Goal: Task Accomplishment & Management: Complete application form

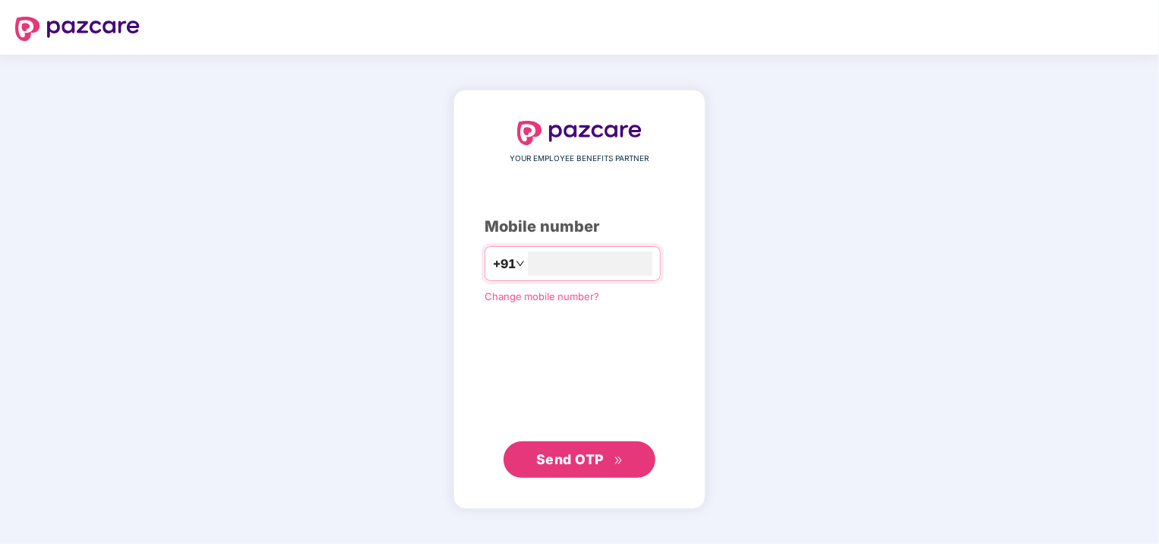
type input "**********"
click at [588, 457] on span "Send OTP" at bounding box center [570, 459] width 68 height 16
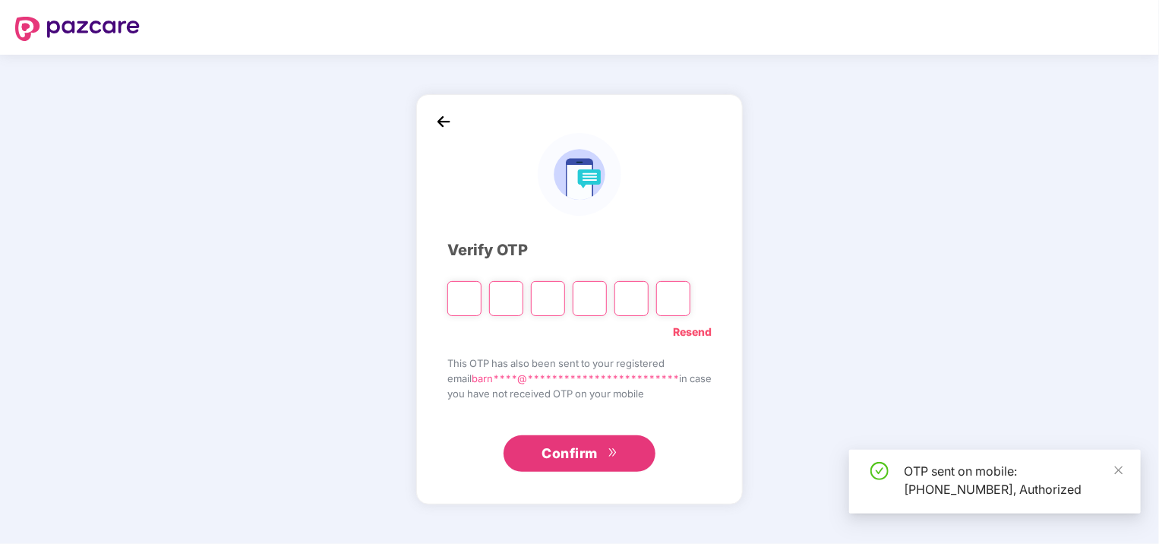
type input "*"
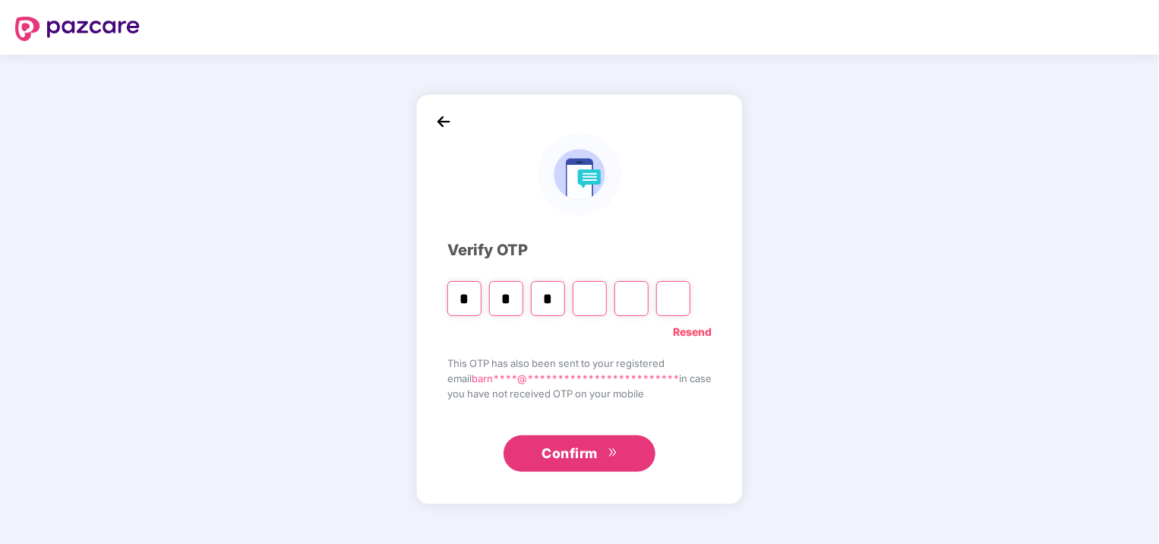
type input "*"
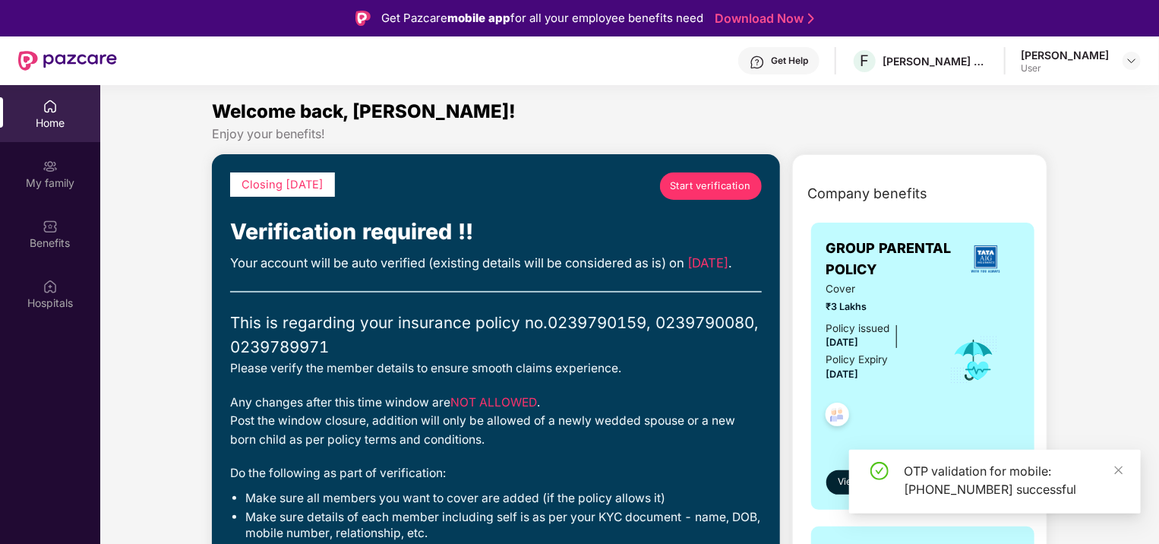
click at [689, 182] on span "Start verification" at bounding box center [710, 185] width 81 height 15
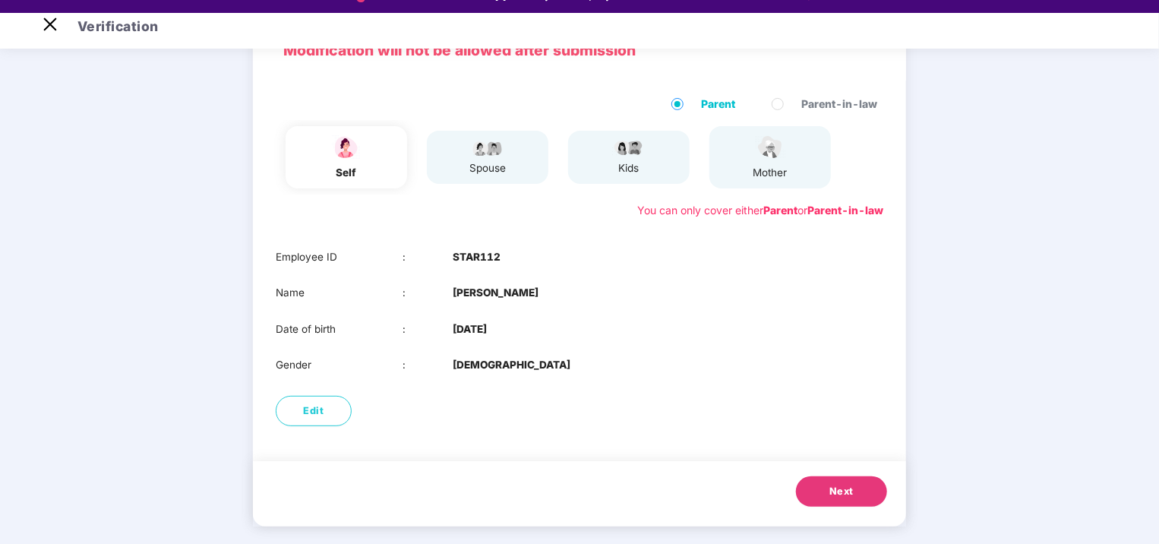
scroll to position [36, 0]
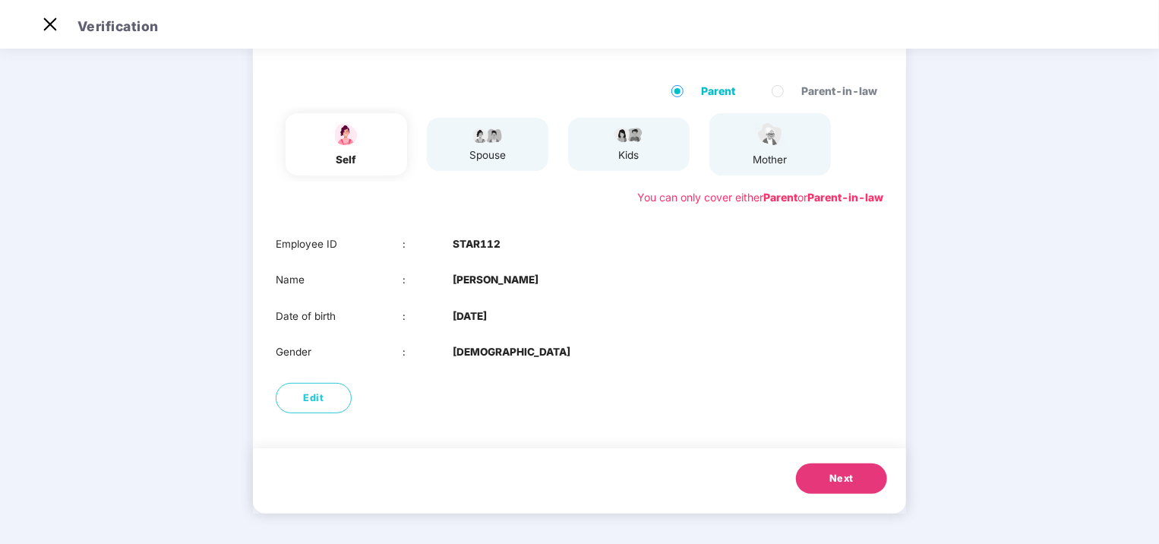
click at [820, 478] on button "Next" at bounding box center [841, 478] width 91 height 30
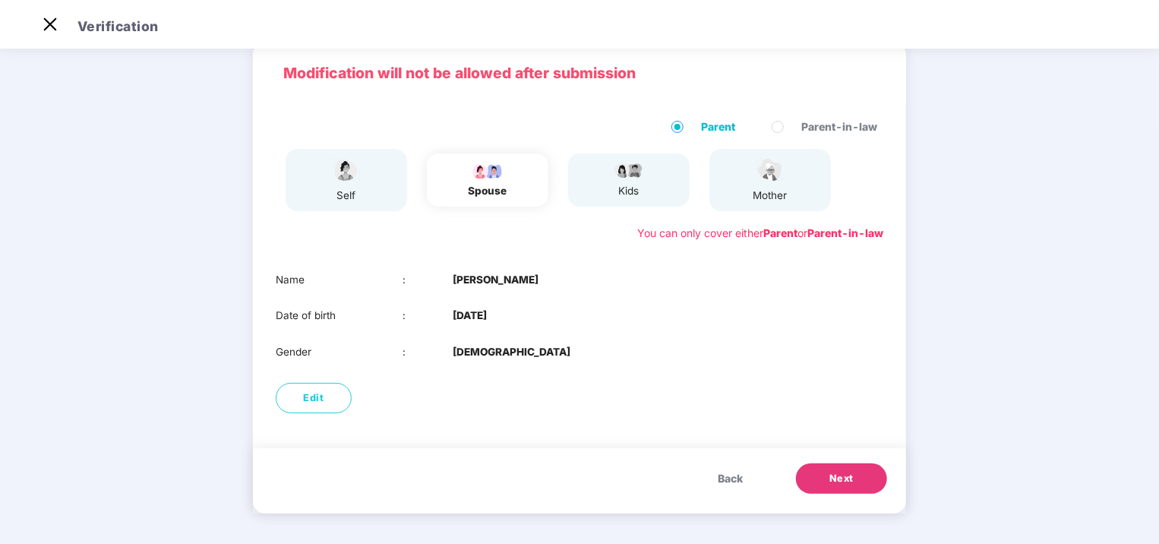
click at [740, 482] on span "Back" at bounding box center [729, 478] width 25 height 17
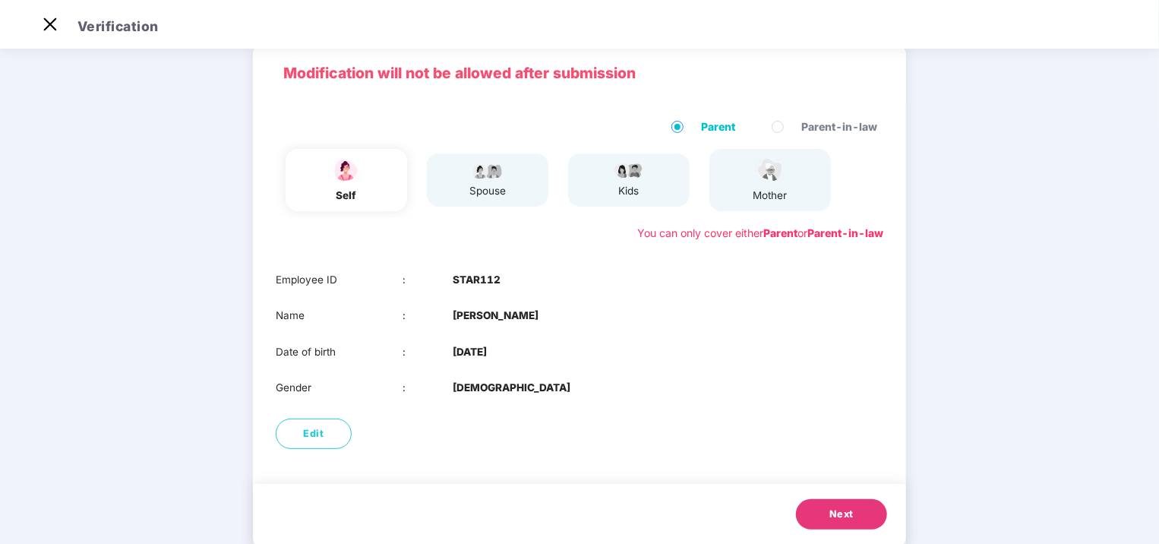
click at [829, 508] on span "Next" at bounding box center [841, 513] width 24 height 15
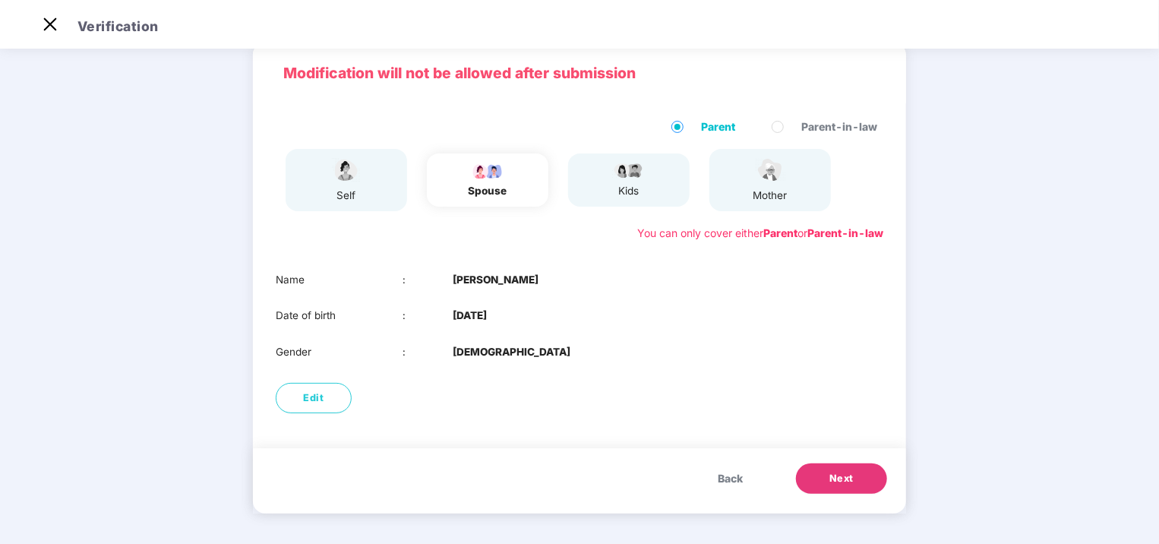
click at [834, 490] on button "Next" at bounding box center [841, 478] width 91 height 30
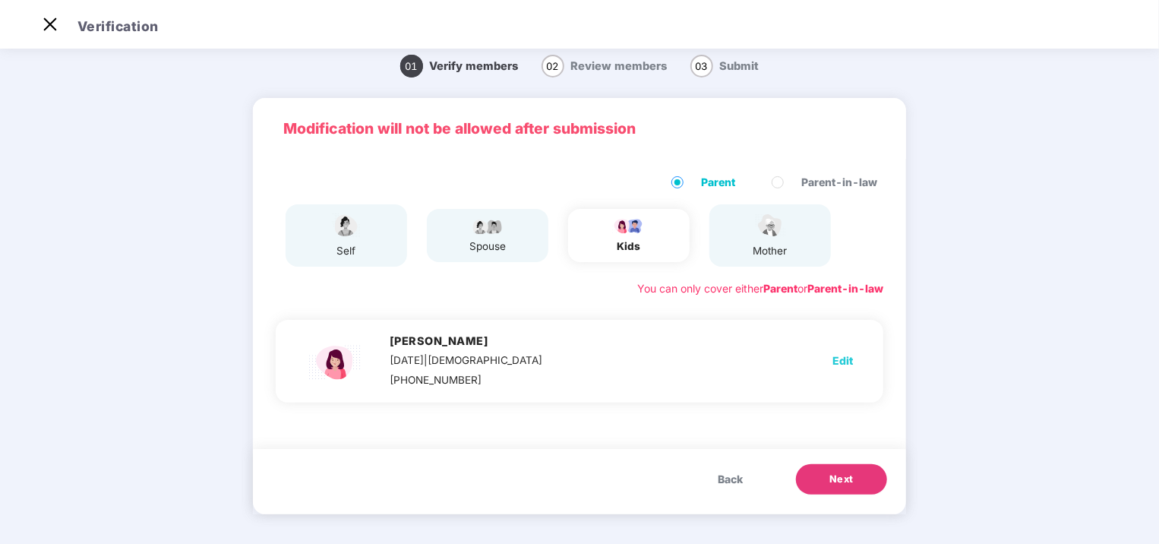
click at [842, 358] on span "Edit" at bounding box center [842, 360] width 20 height 17
select select "******"
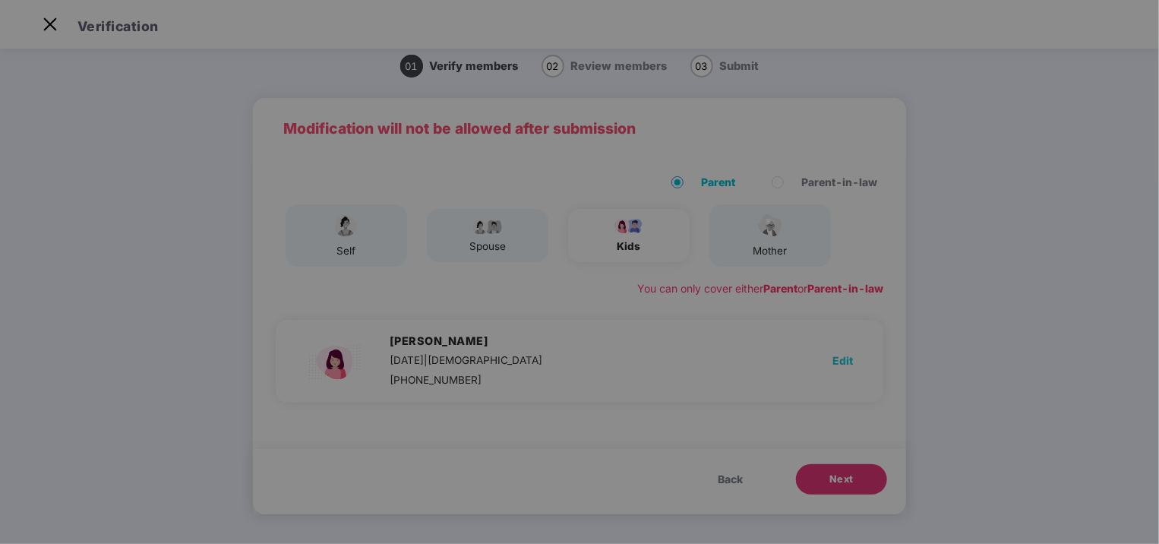
scroll to position [0, 0]
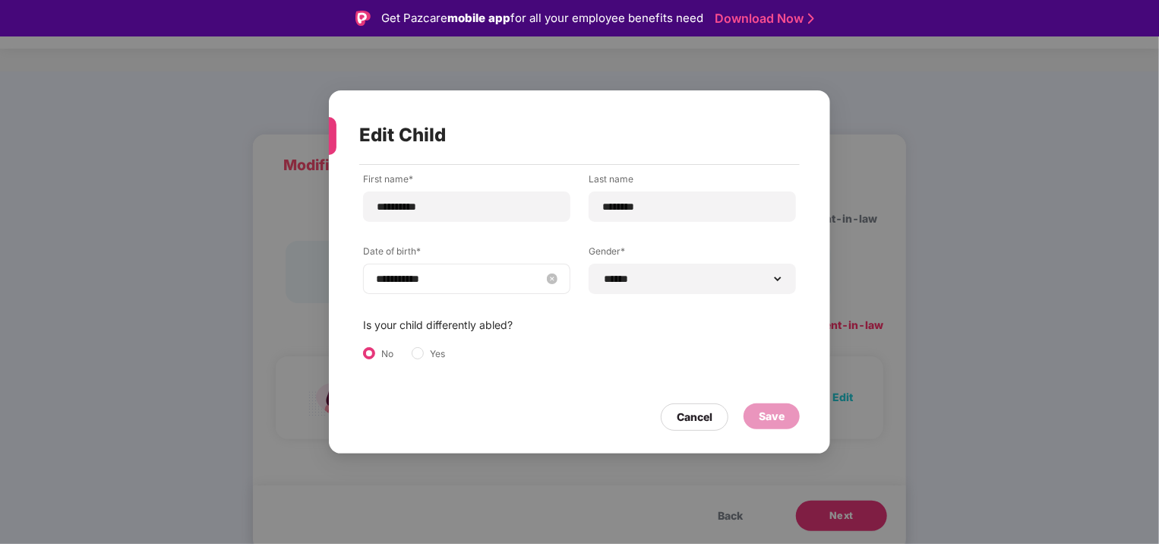
click at [452, 279] on input "**********" at bounding box center [459, 278] width 166 height 17
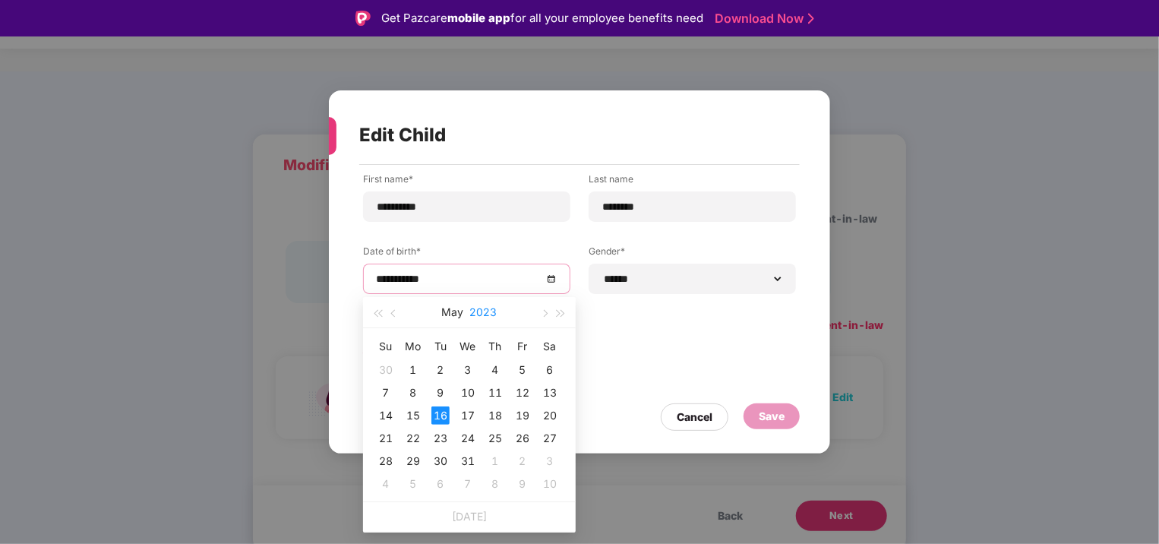
click at [481, 311] on button "2023" at bounding box center [483, 312] width 27 height 30
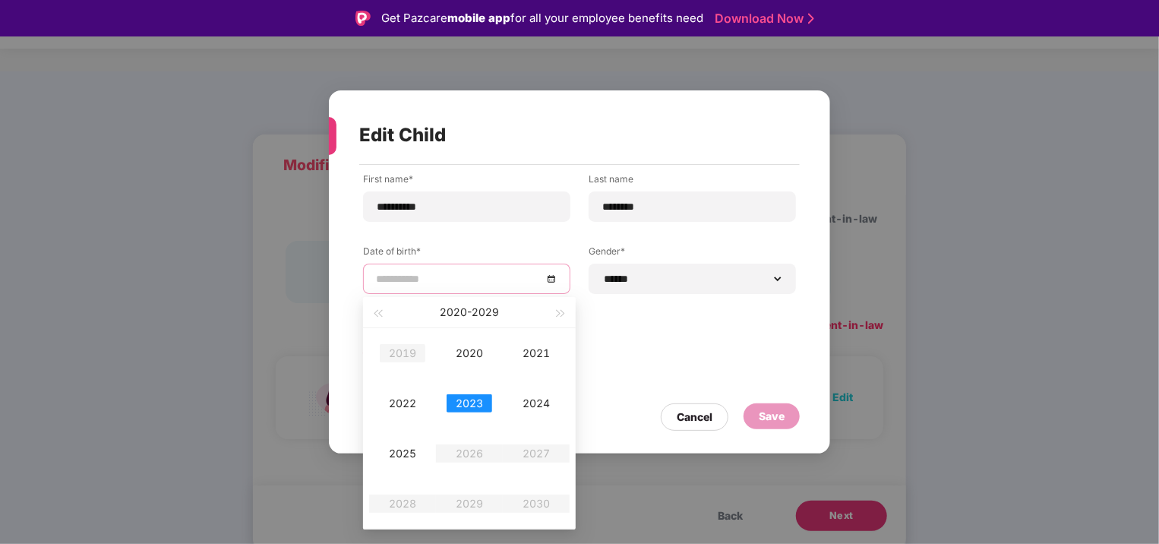
click at [395, 354] on div "2019" at bounding box center [403, 353] width 46 height 18
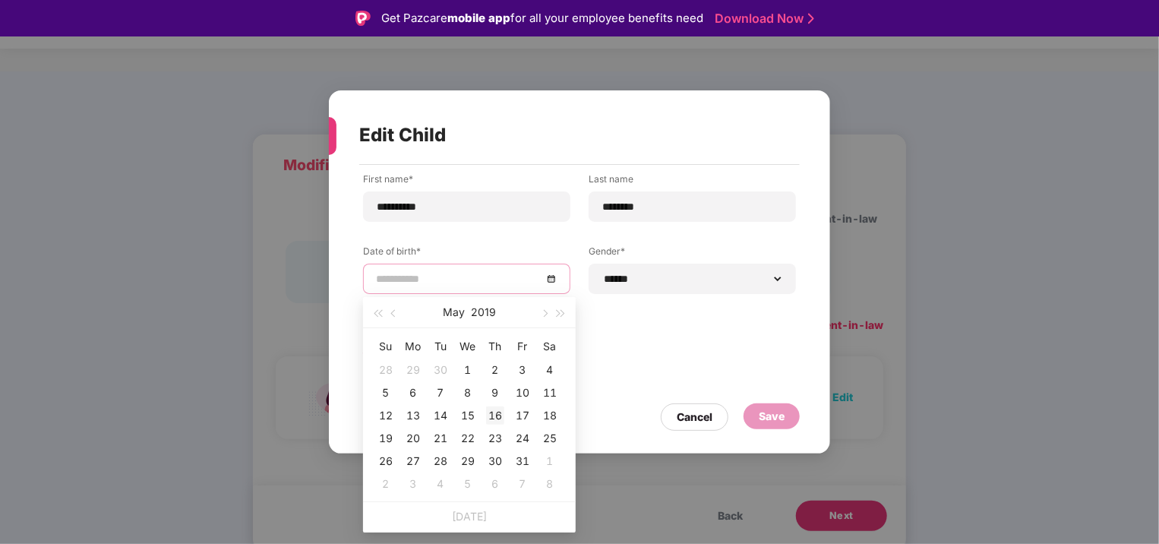
type input "**********"
click at [498, 411] on div "16" at bounding box center [495, 415] width 18 height 18
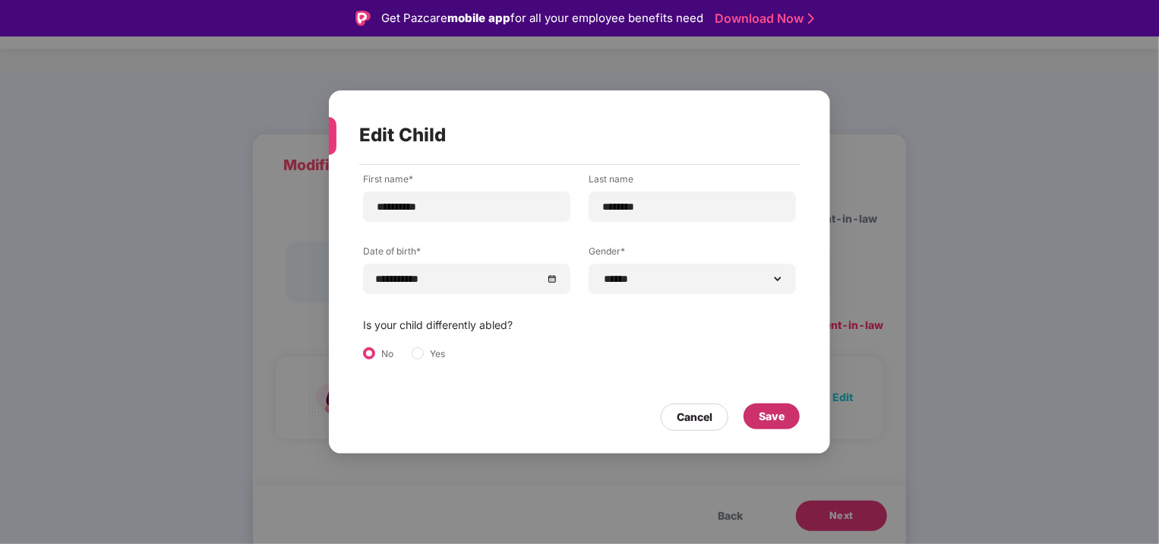
click at [775, 418] on div "Save" at bounding box center [771, 416] width 26 height 17
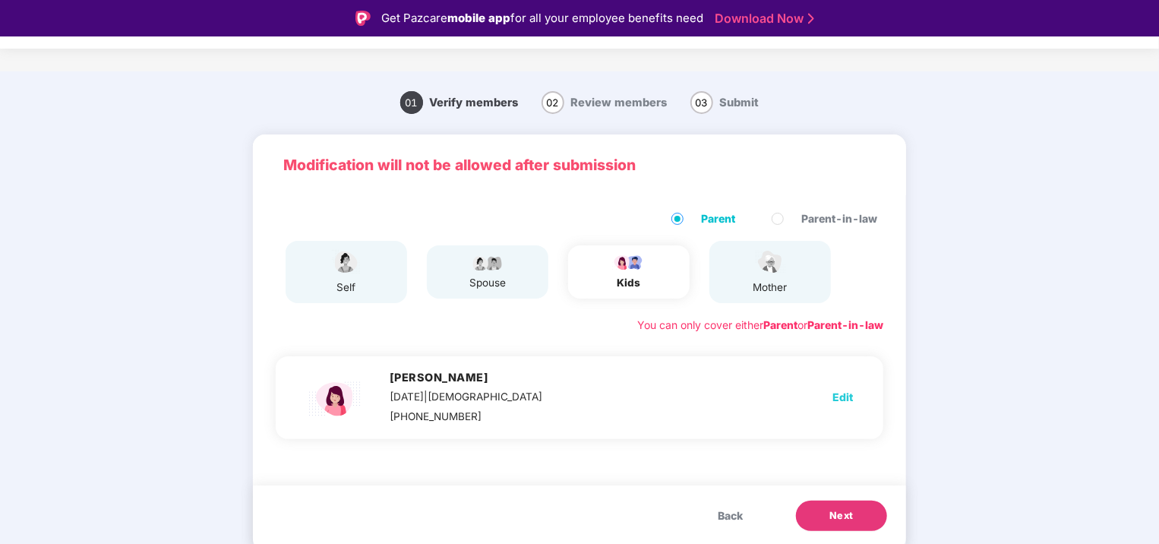
click at [862, 507] on button "Next" at bounding box center [841, 515] width 91 height 30
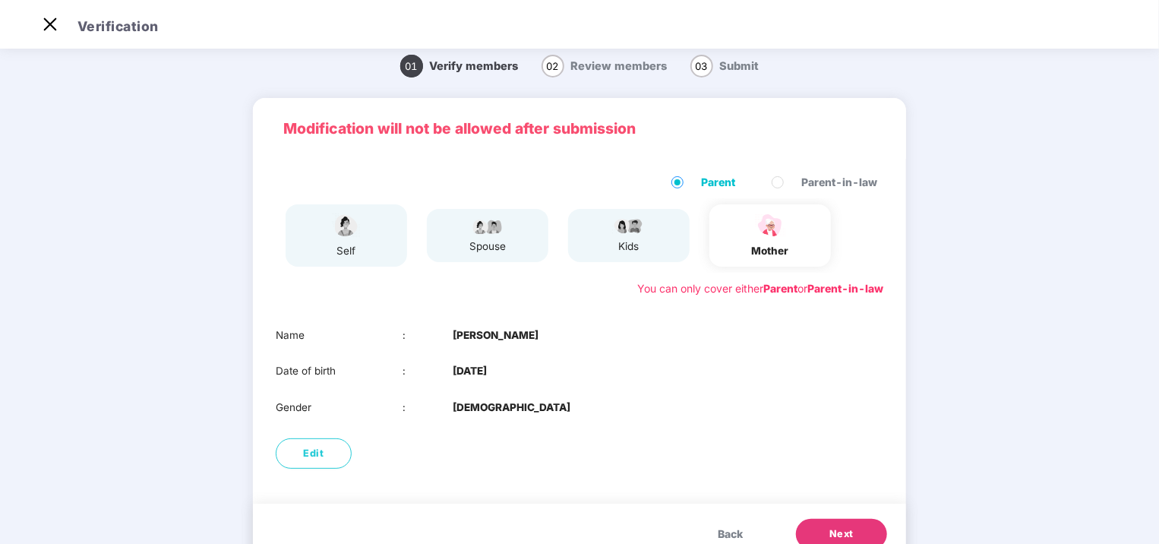
scroll to position [66, 0]
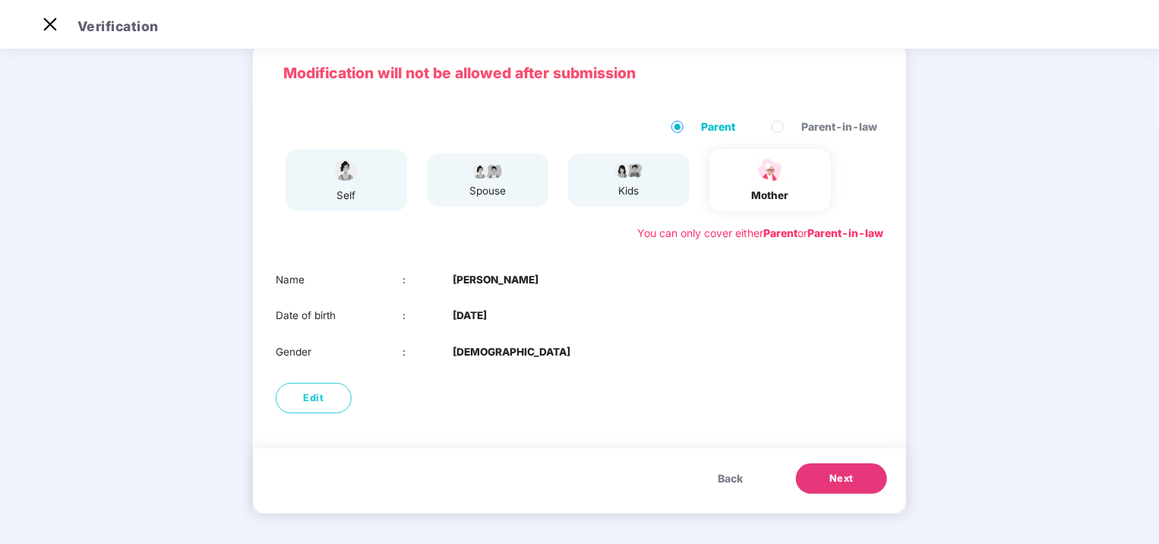
click at [844, 480] on span "Next" at bounding box center [841, 478] width 24 height 15
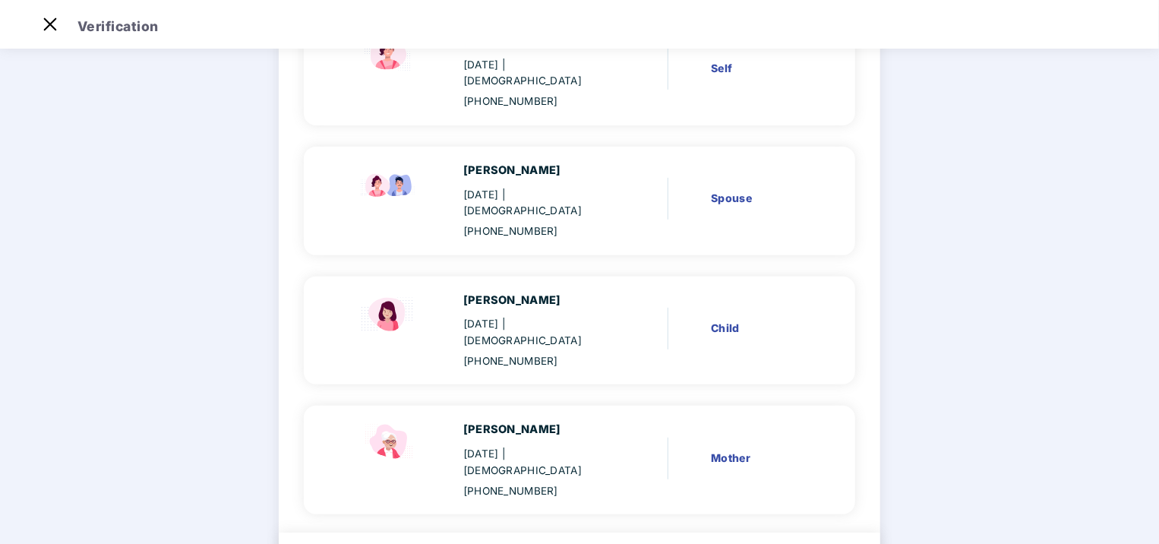
scroll to position [219, 0]
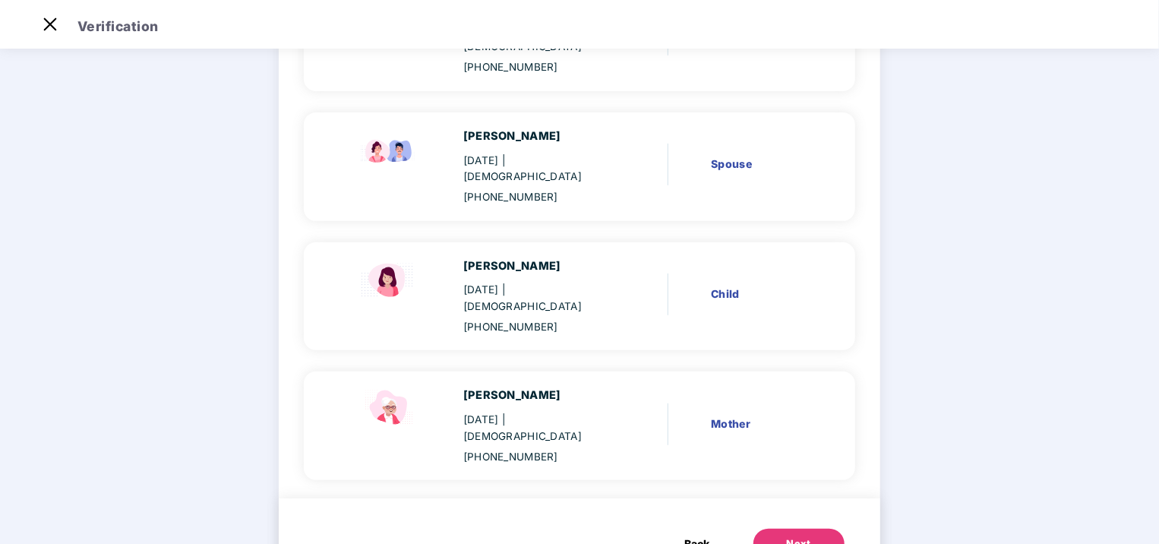
click at [810, 528] on button "Next" at bounding box center [798, 543] width 91 height 30
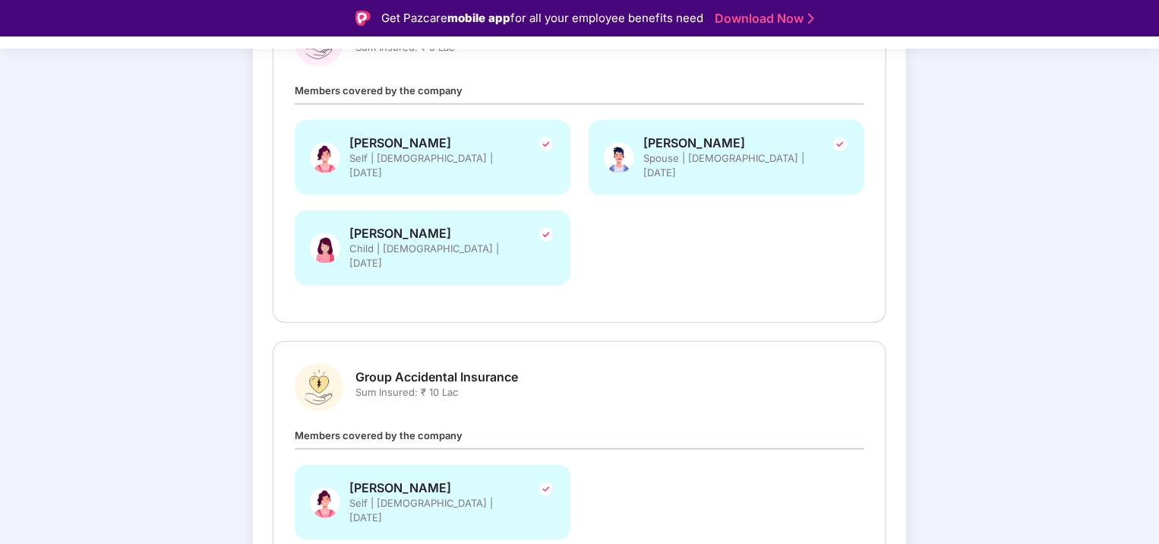
scroll to position [581, 0]
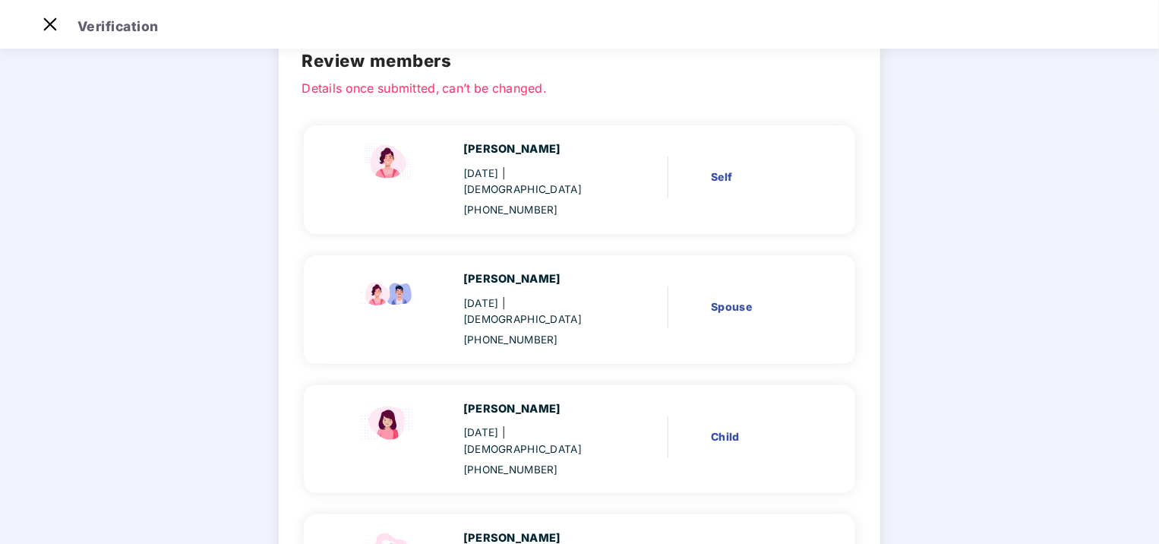
scroll to position [219, 0]
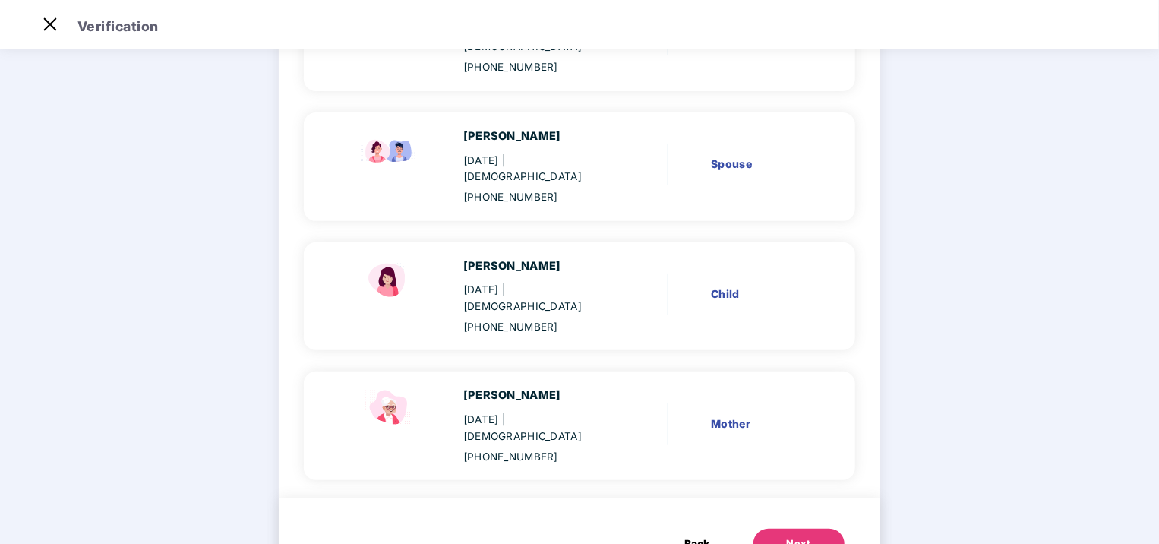
click at [688, 535] on span "Back" at bounding box center [697, 543] width 25 height 17
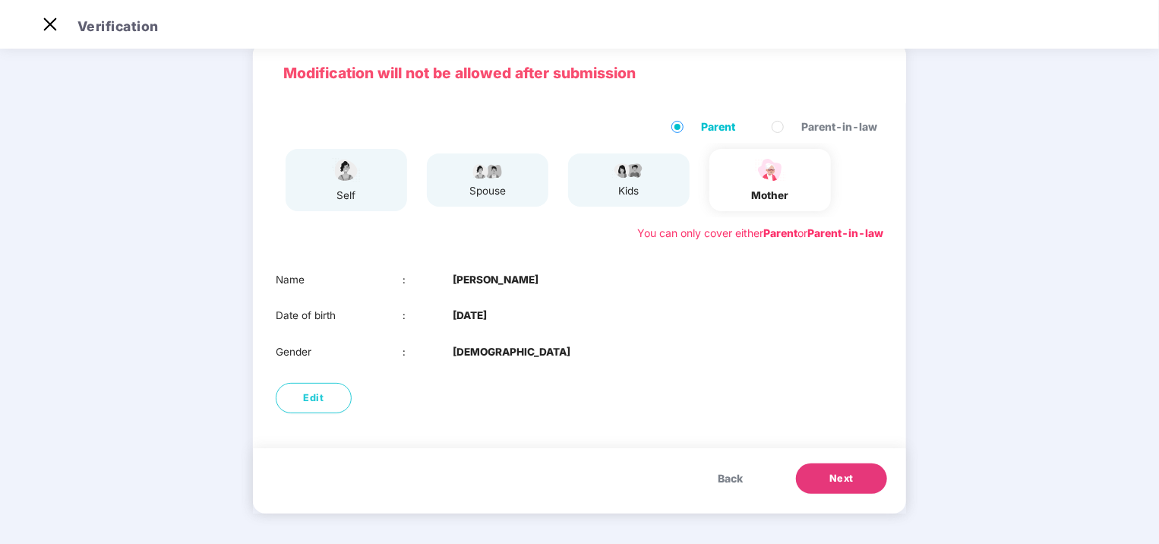
scroll to position [66, 0]
click at [304, 401] on span "Edit" at bounding box center [314, 397] width 20 height 15
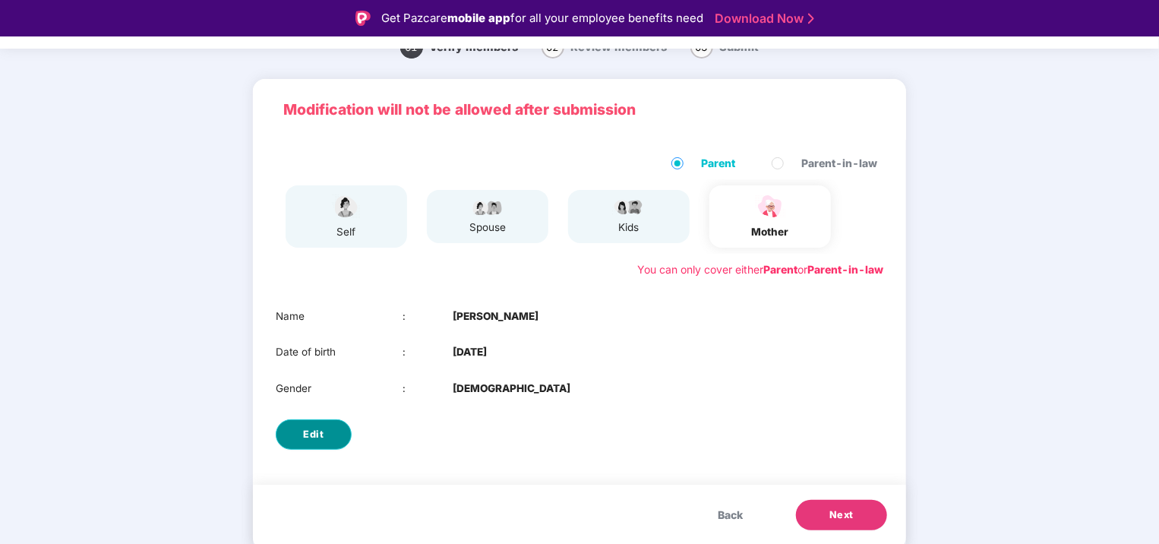
select select "******"
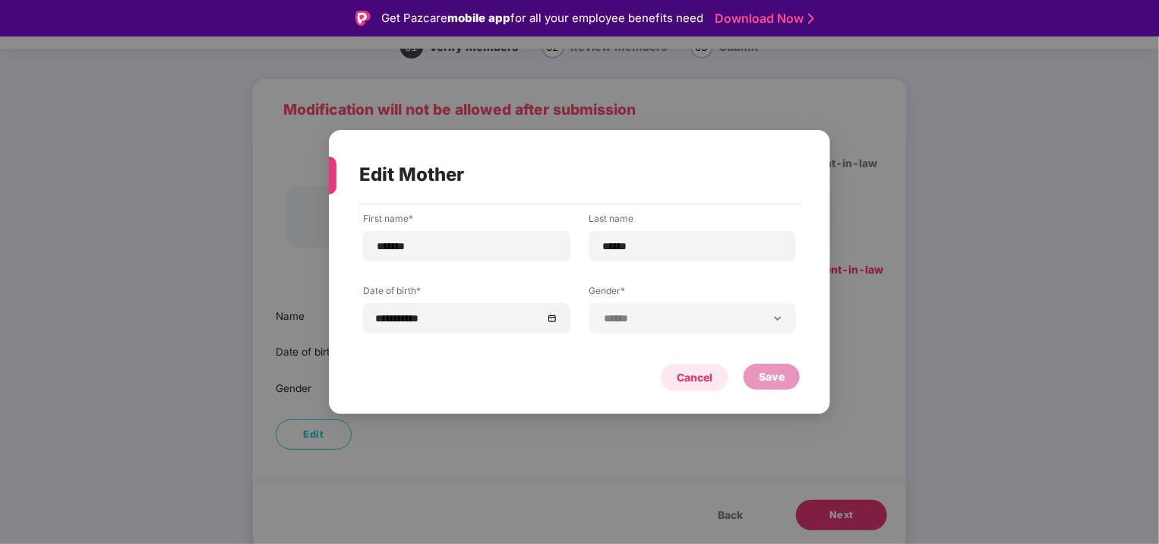
click at [705, 375] on div "Cancel" at bounding box center [694, 377] width 36 height 17
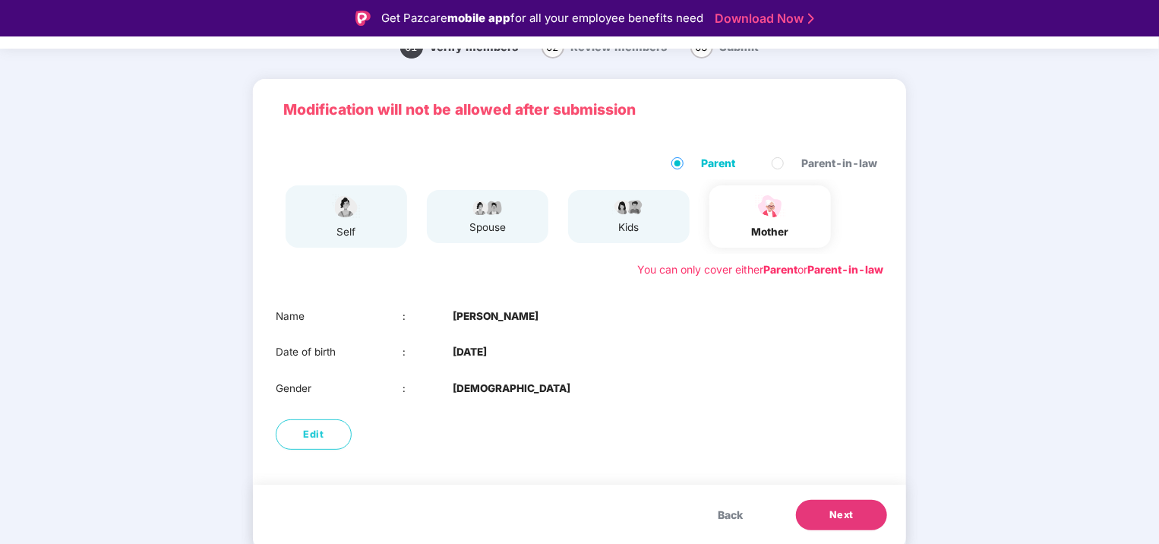
click at [858, 503] on button "Next" at bounding box center [841, 515] width 91 height 30
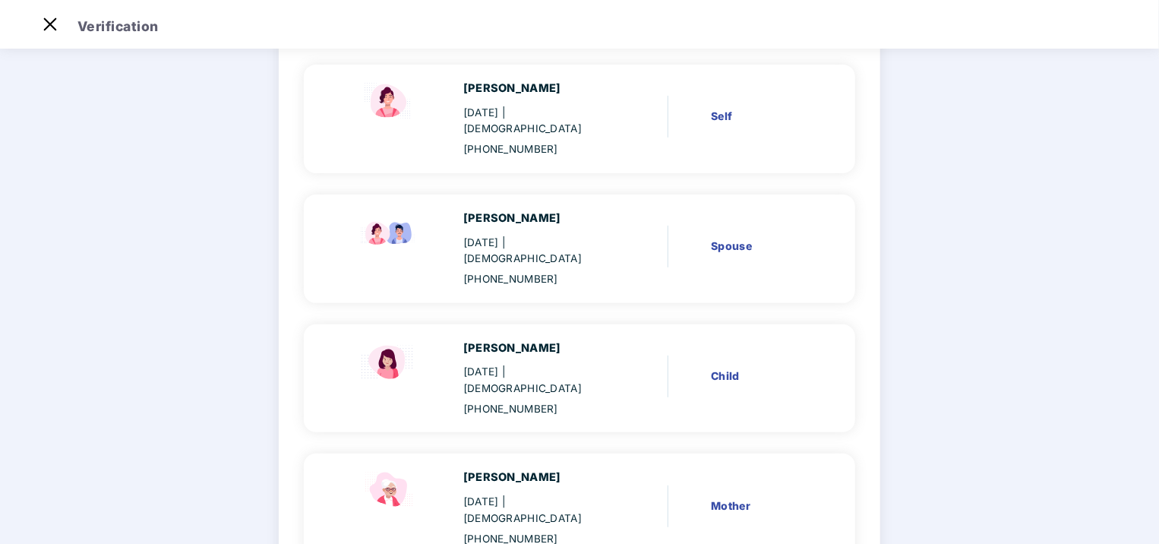
scroll to position [219, 0]
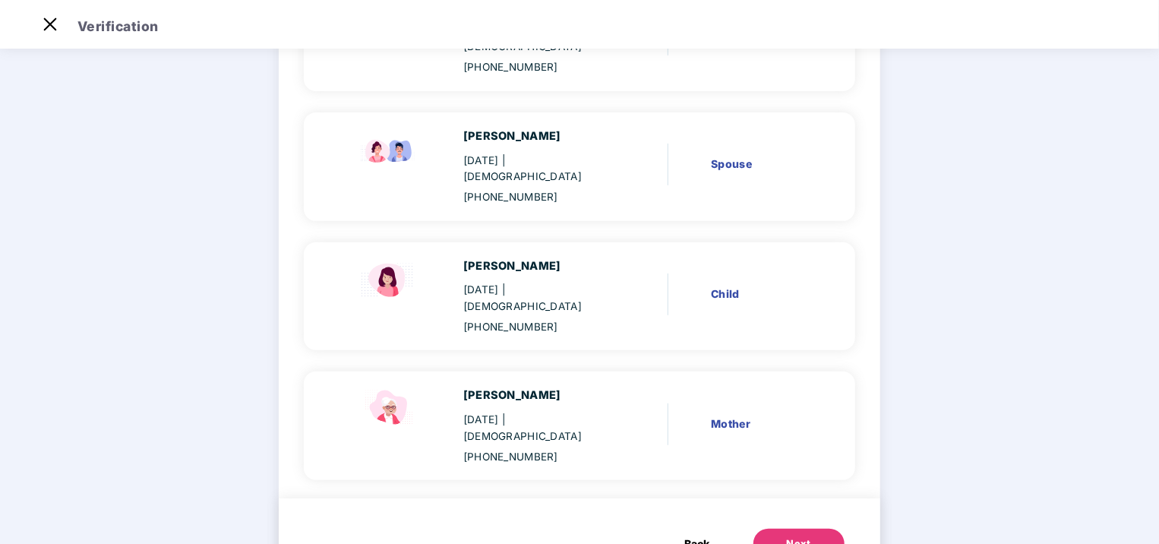
click at [796, 536] on div "Next" at bounding box center [799, 543] width 24 height 15
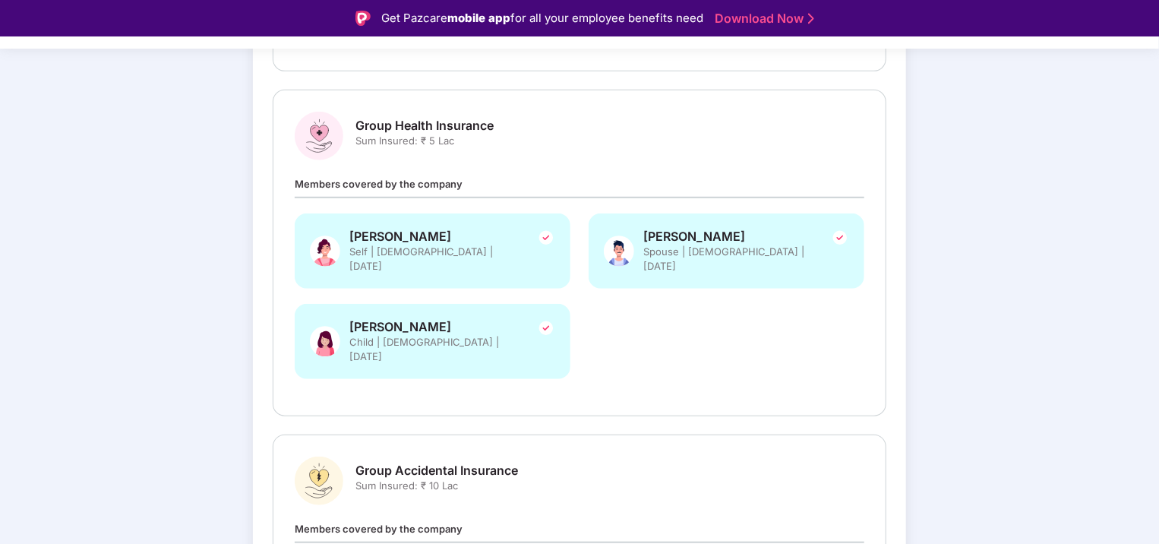
scroll to position [581, 0]
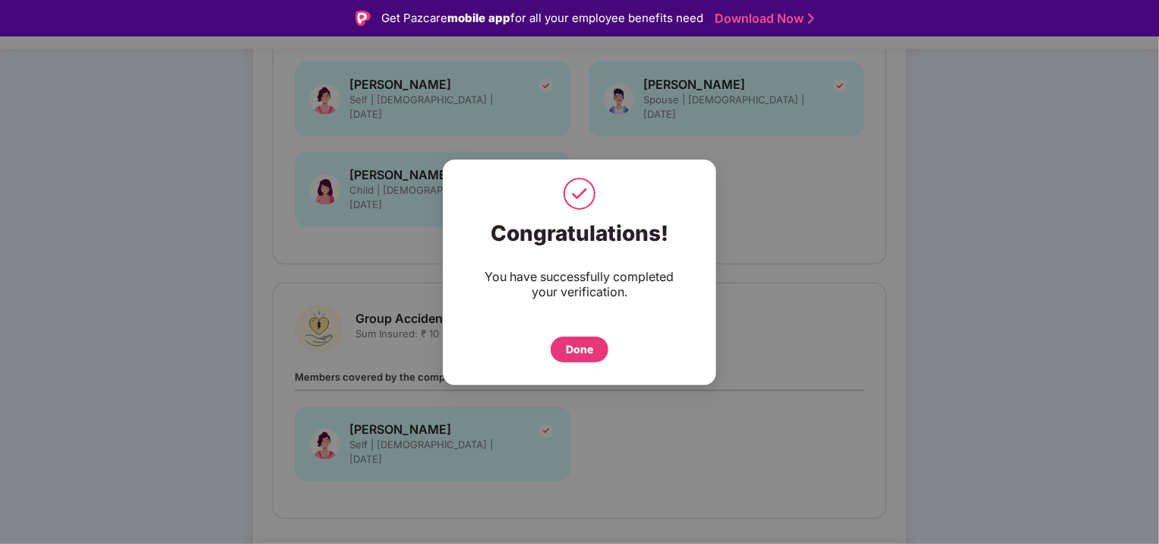
click at [574, 349] on div "Done" at bounding box center [579, 349] width 27 height 17
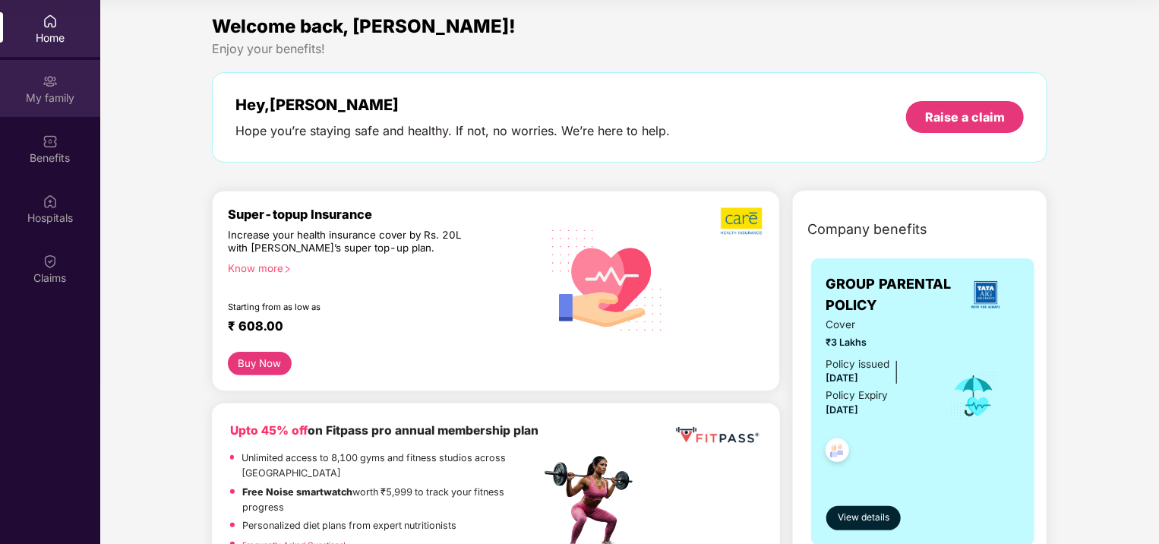
click at [61, 109] on div "My family" at bounding box center [50, 88] width 100 height 57
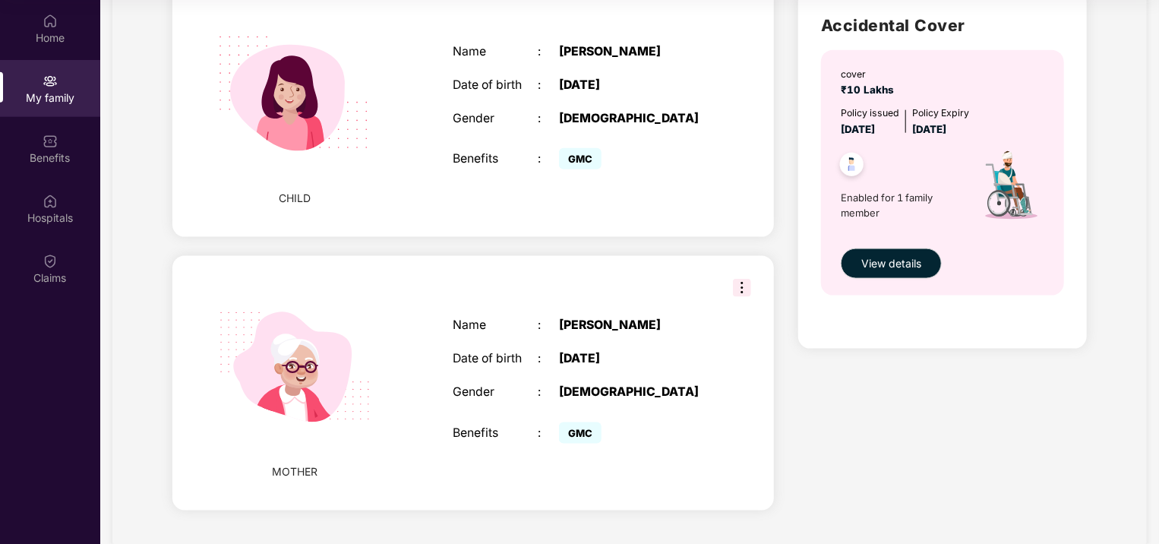
scroll to position [885, 0]
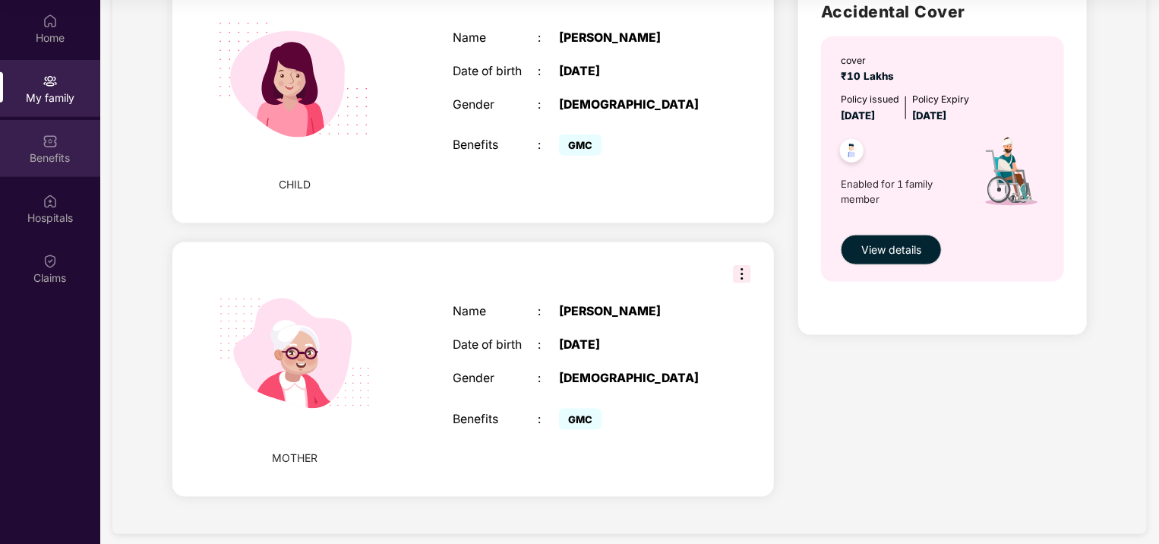
click at [40, 150] on div "Benefits" at bounding box center [50, 157] width 100 height 15
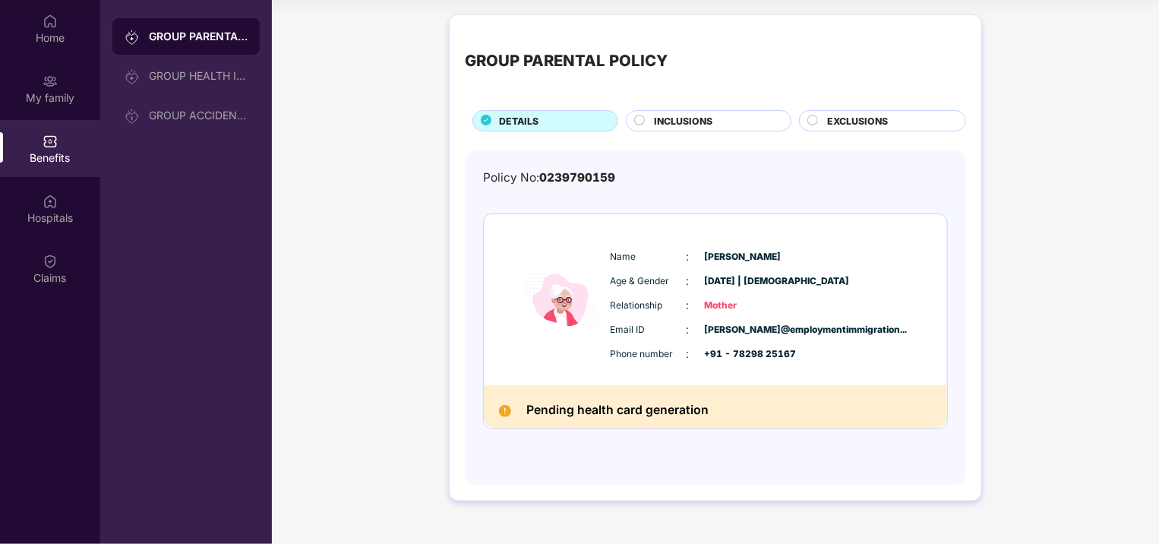
click at [690, 123] on span "INCLUSIONS" at bounding box center [683, 121] width 58 height 14
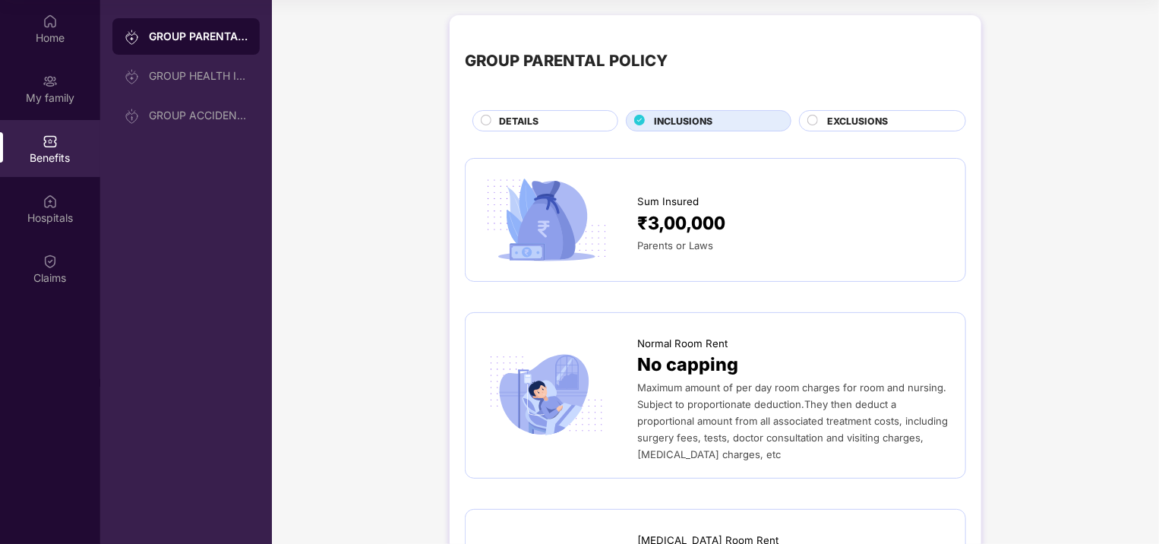
click at [877, 114] on span "EXCLUSIONS" at bounding box center [857, 121] width 61 height 14
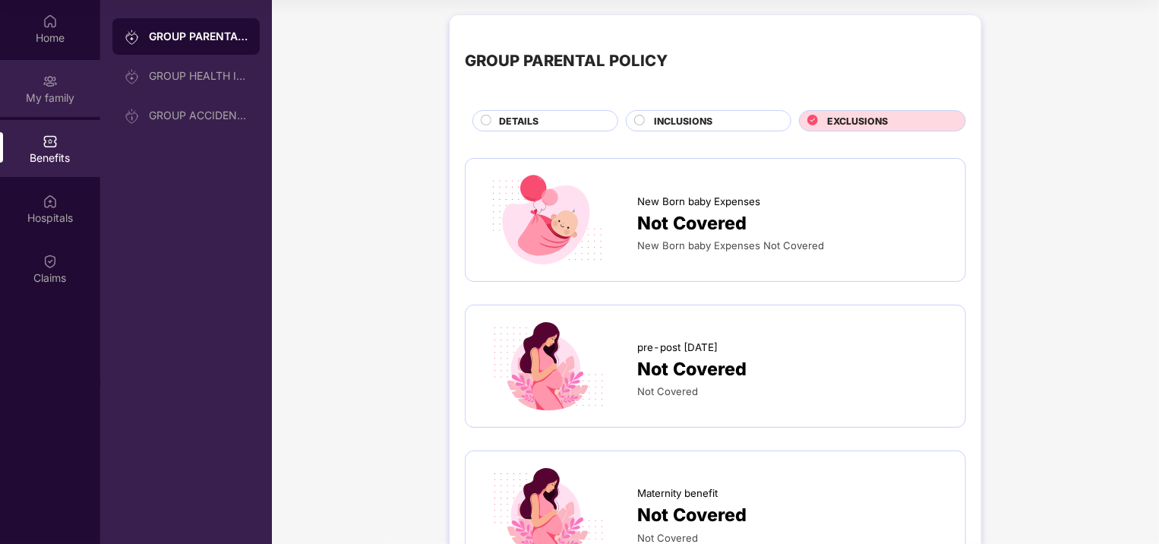
click at [62, 100] on div "My family" at bounding box center [50, 97] width 100 height 15
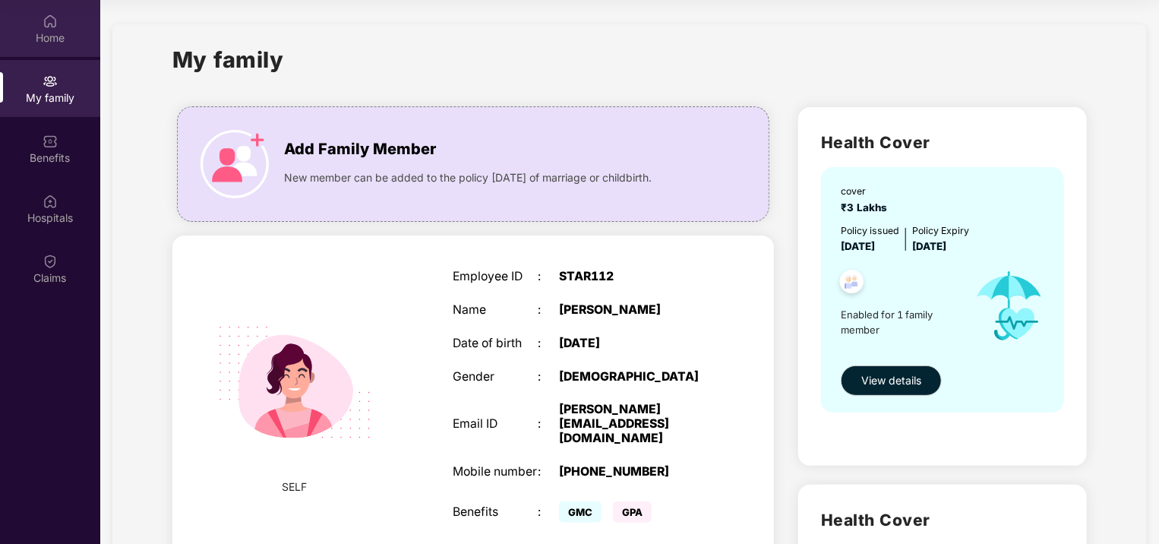
click at [53, 31] on div "Home" at bounding box center [50, 37] width 100 height 15
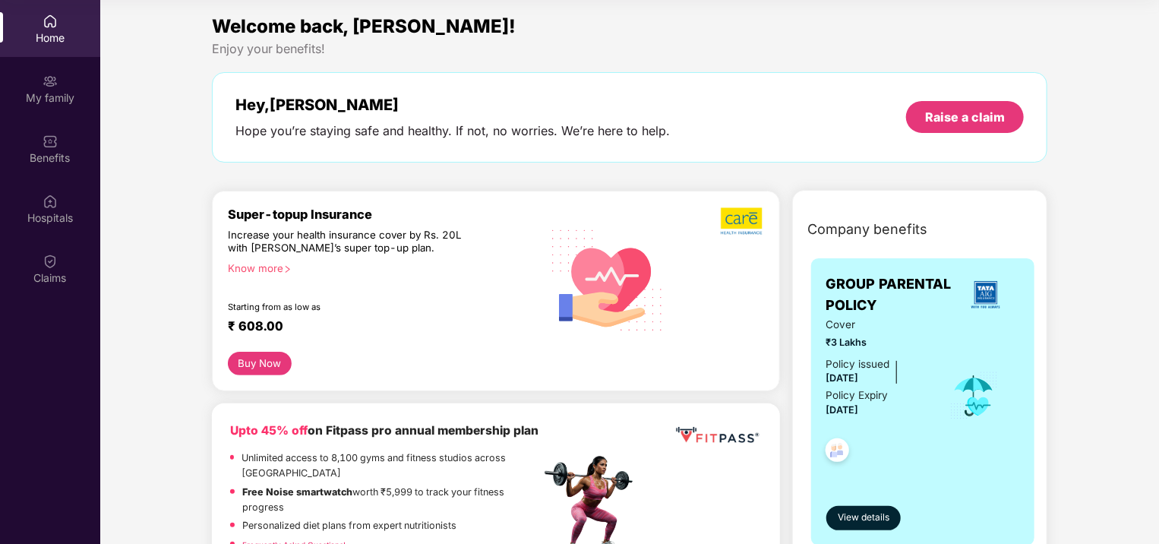
click at [261, 364] on button "Buy Now" at bounding box center [260, 363] width 64 height 24
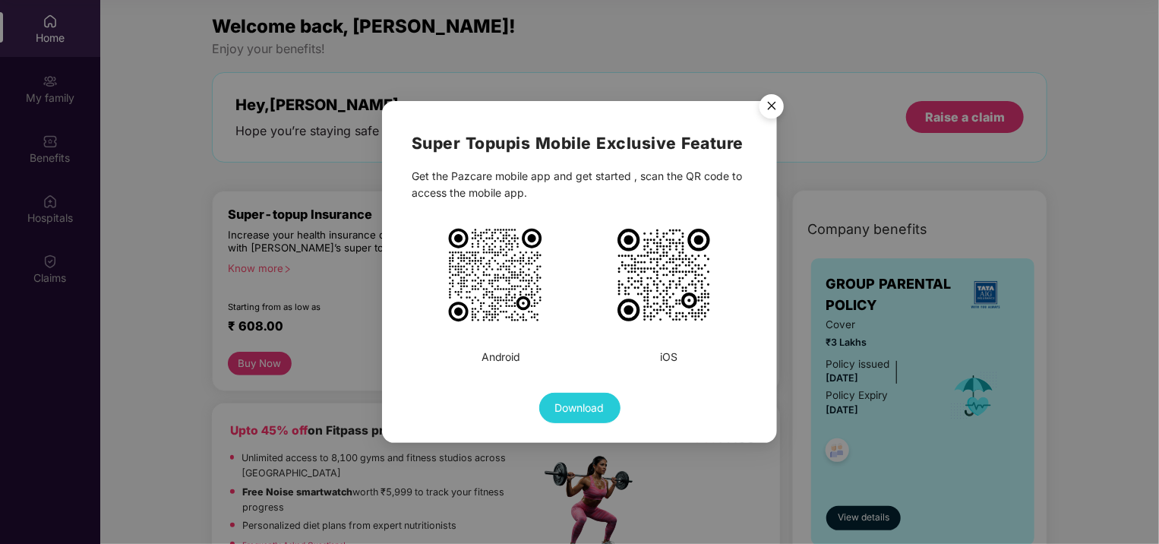
click at [775, 110] on img "Close" at bounding box center [771, 108] width 43 height 43
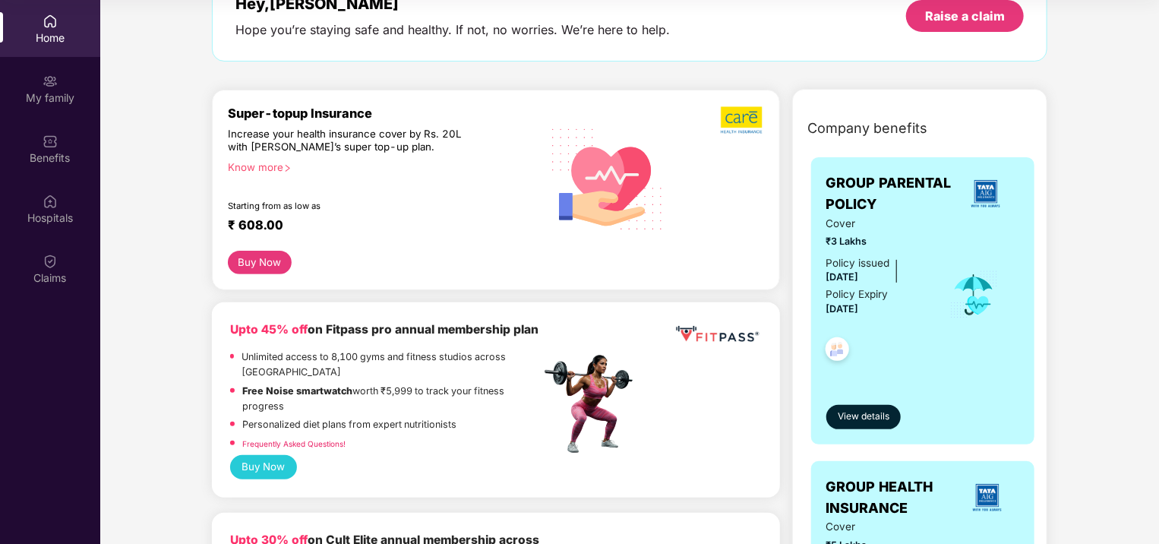
scroll to position [228, 0]
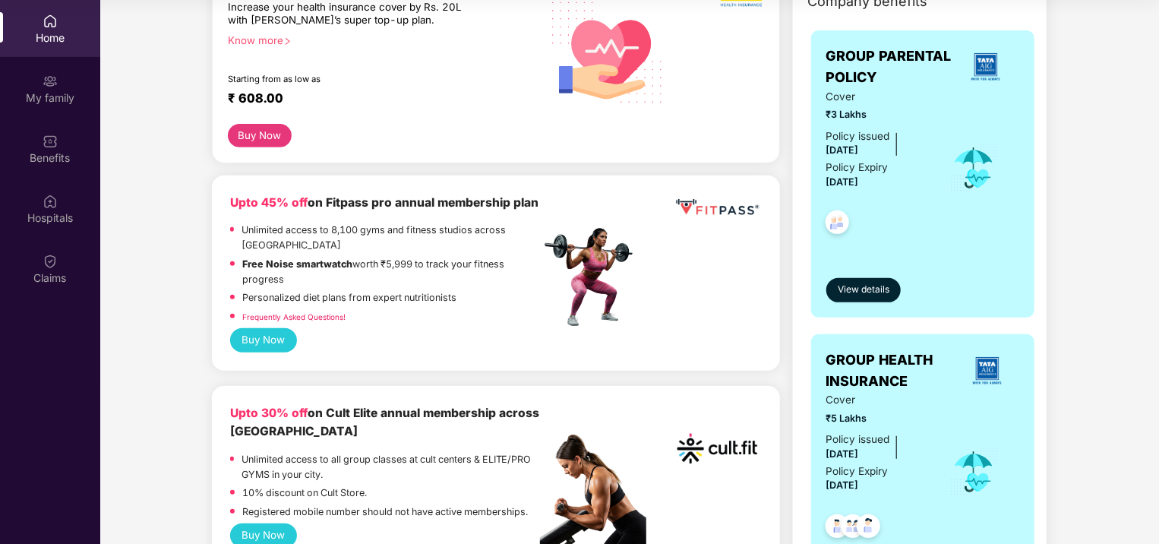
click at [255, 346] on button "Buy Now" at bounding box center [263, 340] width 67 height 24
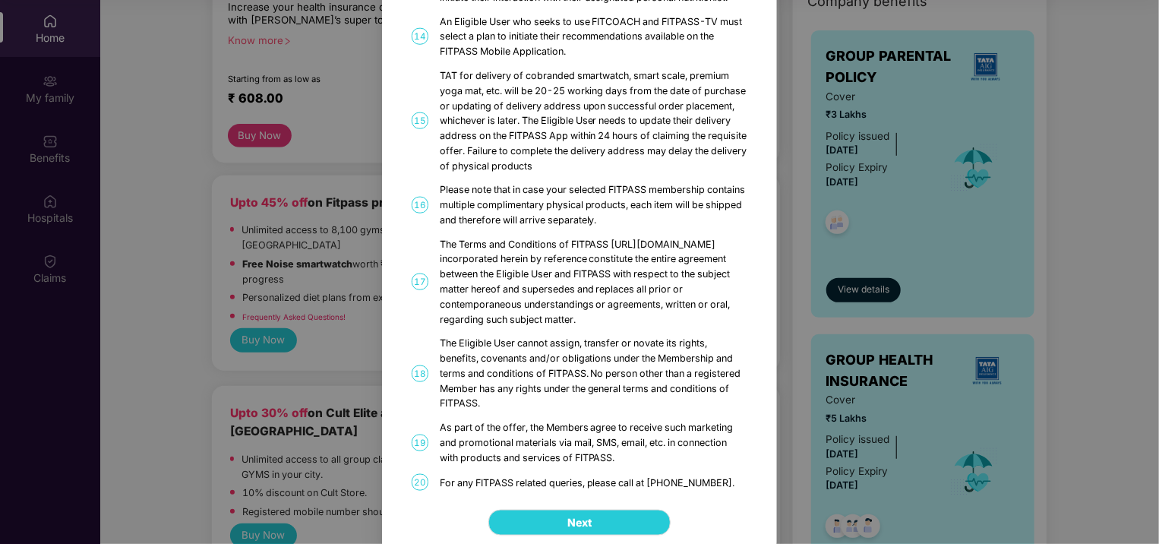
scroll to position [862, 0]
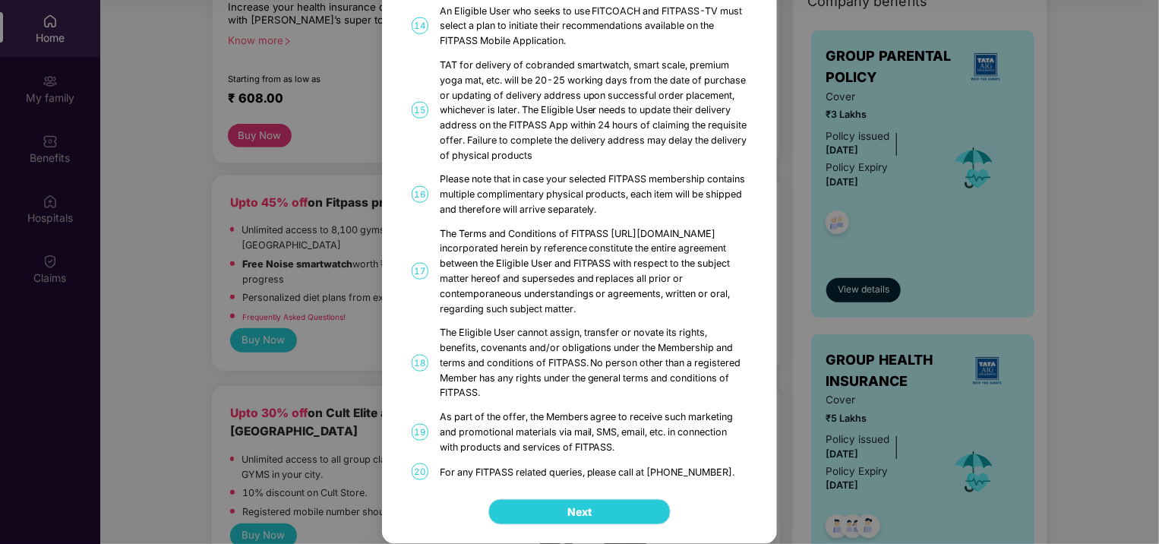
click at [532, 508] on button "Next" at bounding box center [579, 512] width 182 height 26
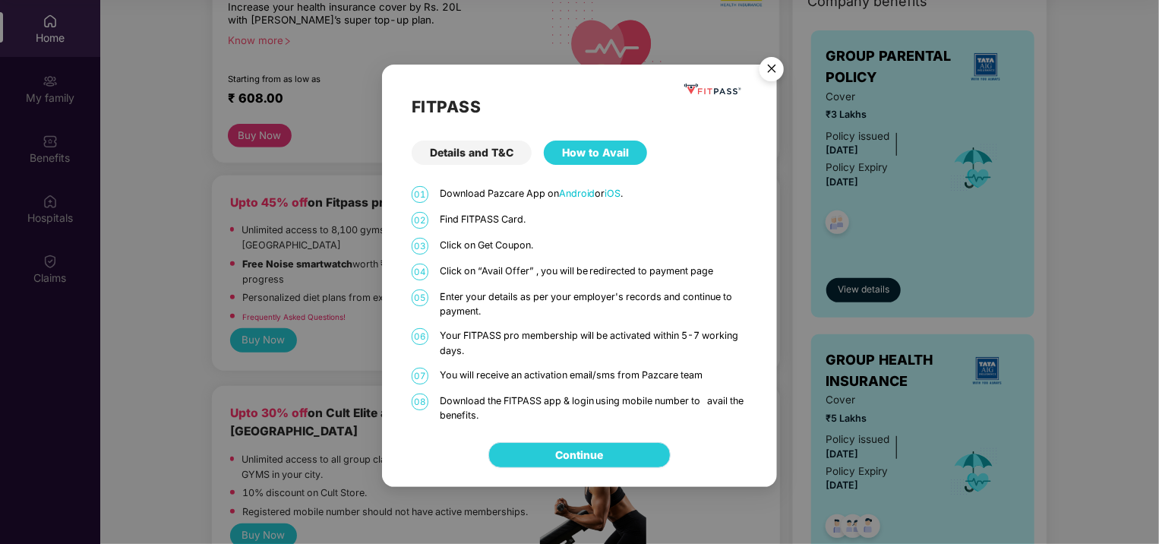
click at [565, 452] on link "Continue" at bounding box center [580, 454] width 48 height 17
click at [770, 71] on img "Close" at bounding box center [771, 71] width 43 height 43
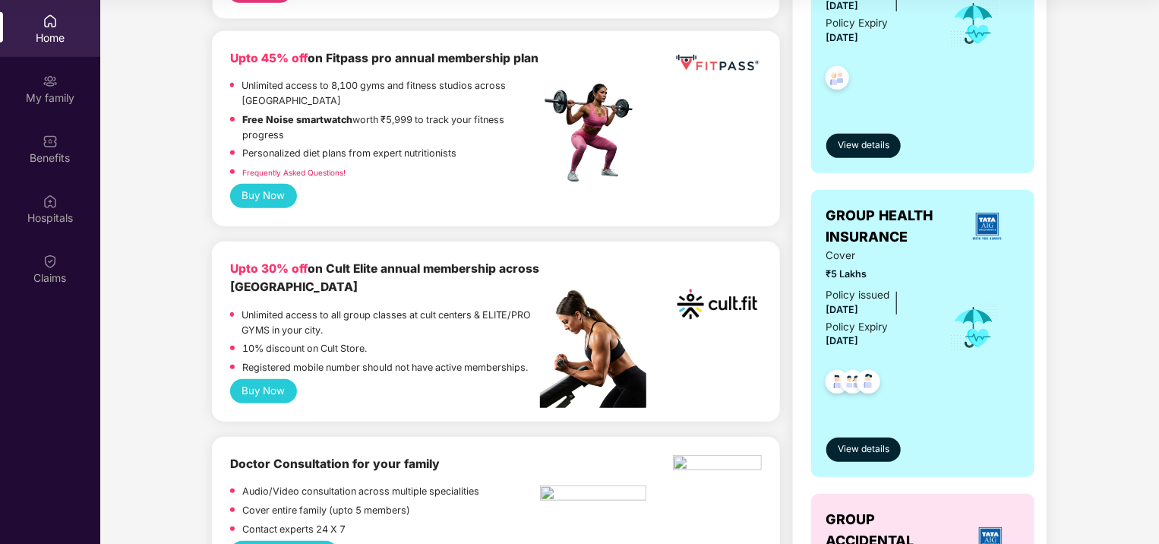
scroll to position [380, 0]
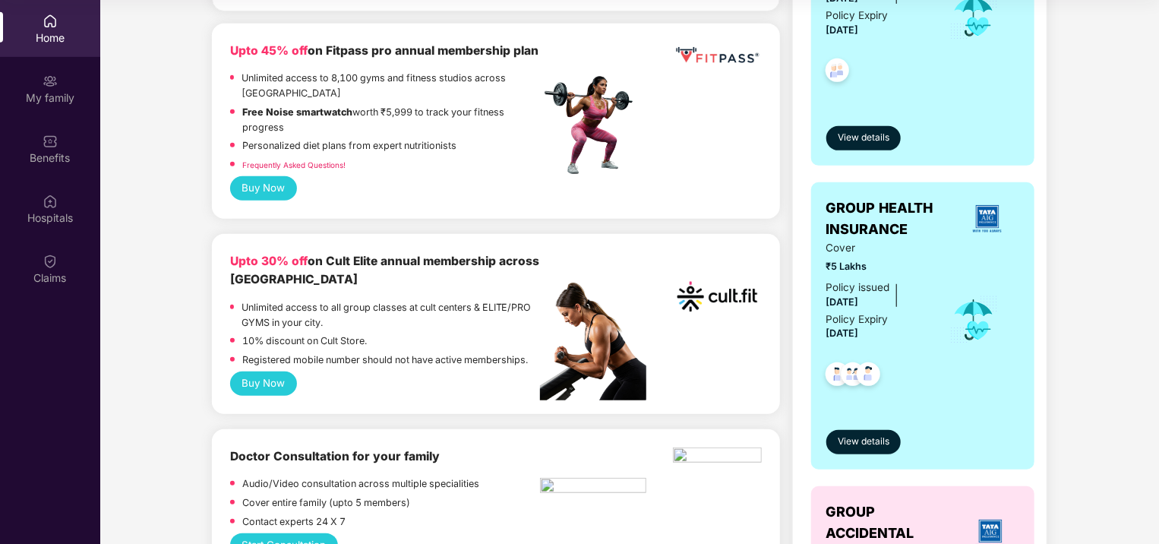
click at [255, 392] on button "Buy Now" at bounding box center [263, 383] width 67 height 24
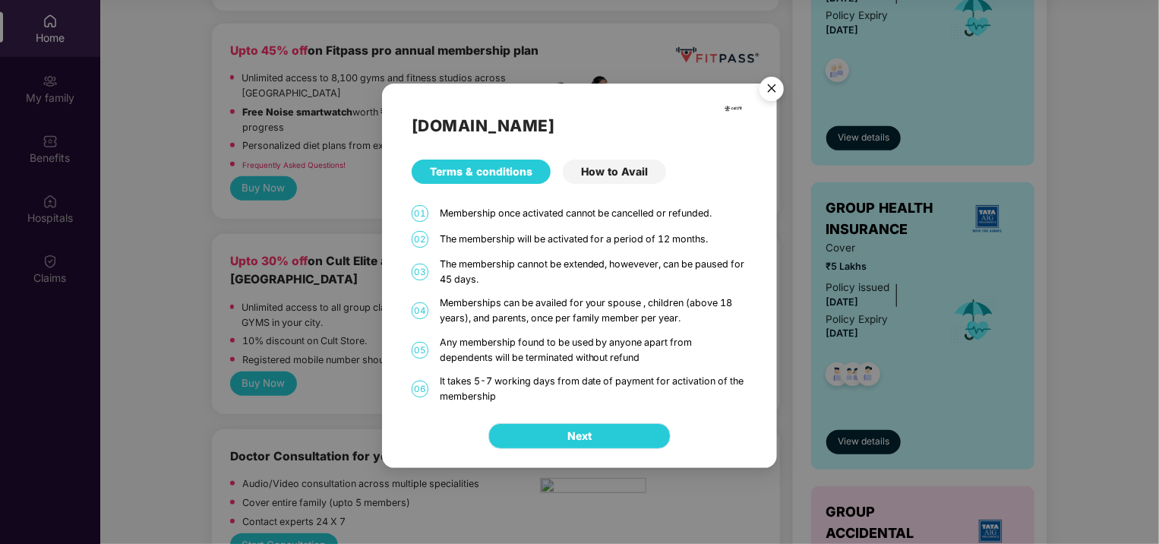
click at [572, 433] on span "Next" at bounding box center [579, 435] width 24 height 17
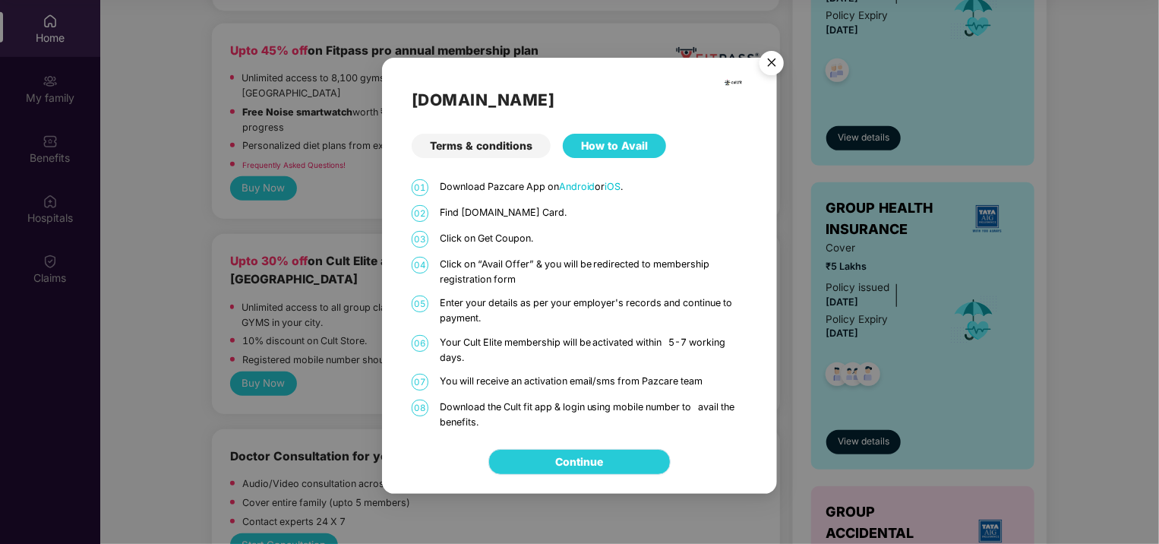
click at [582, 454] on link "Continue" at bounding box center [580, 461] width 48 height 17
click at [768, 58] on img "Close" at bounding box center [771, 65] width 43 height 43
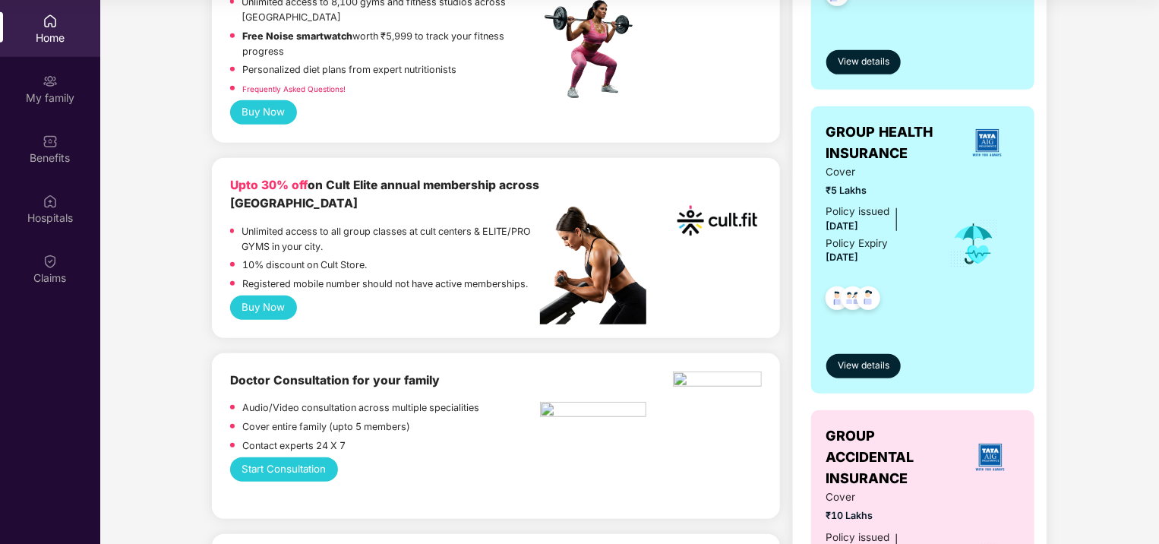
scroll to position [0, 0]
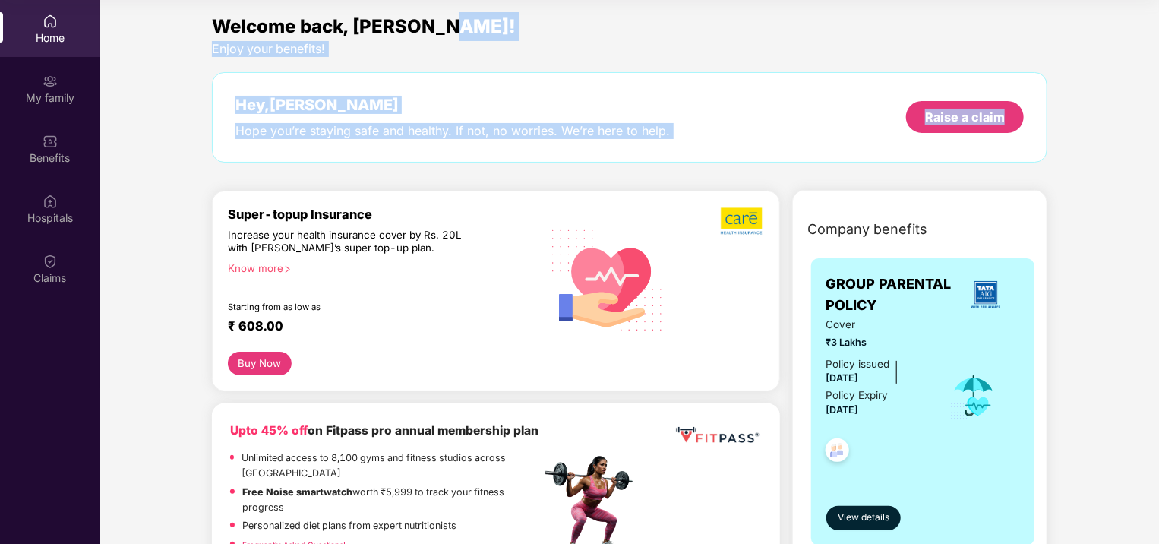
drag, startPoint x: 1156, startPoint y: 79, endPoint x: 1162, endPoint y: 36, distance: 43.6
click at [1158, 36] on html "Get Pazcare mobile app for all your employee benefits need Download Now Get Hel…" at bounding box center [579, 187] width 1159 height 544
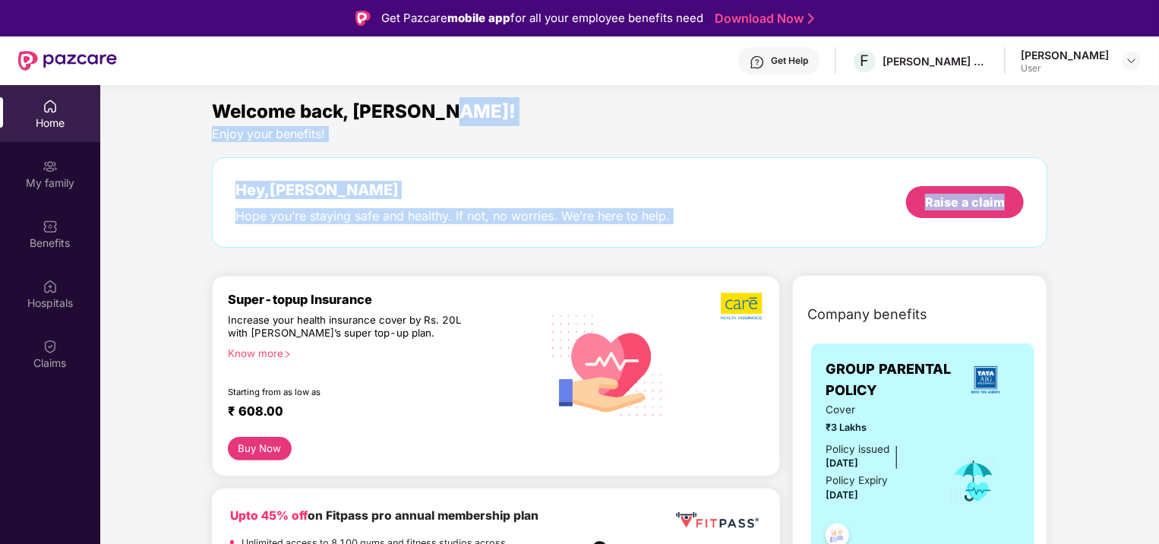
click at [731, 140] on div "Enjoy your benefits!" at bounding box center [629, 134] width 835 height 16
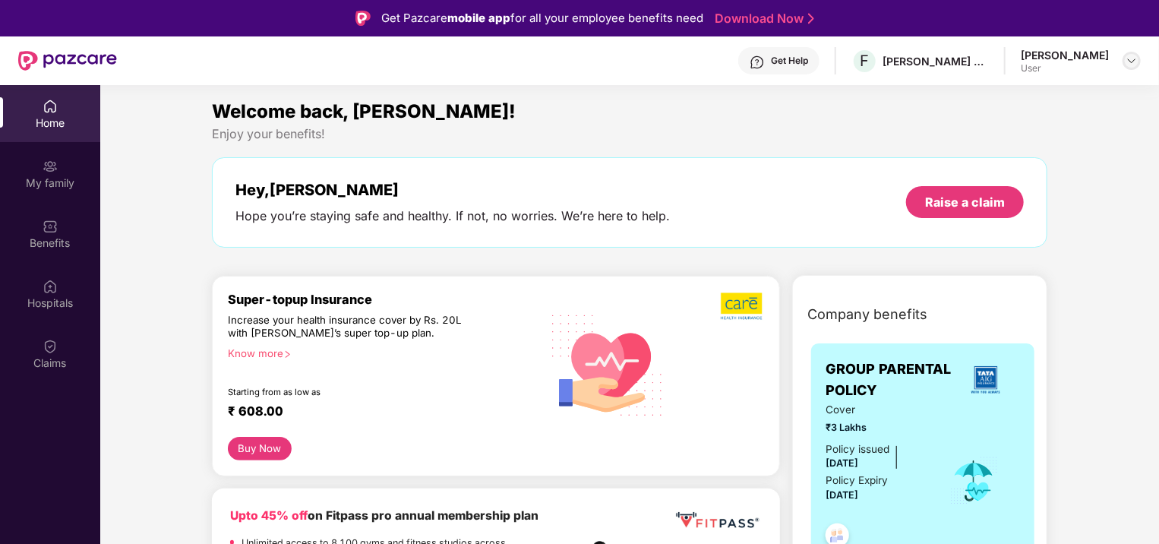
click at [1130, 61] on img at bounding box center [1131, 61] width 12 height 12
click at [1019, 101] on div "Logout" at bounding box center [1059, 97] width 197 height 30
